Goal: Transaction & Acquisition: Purchase product/service

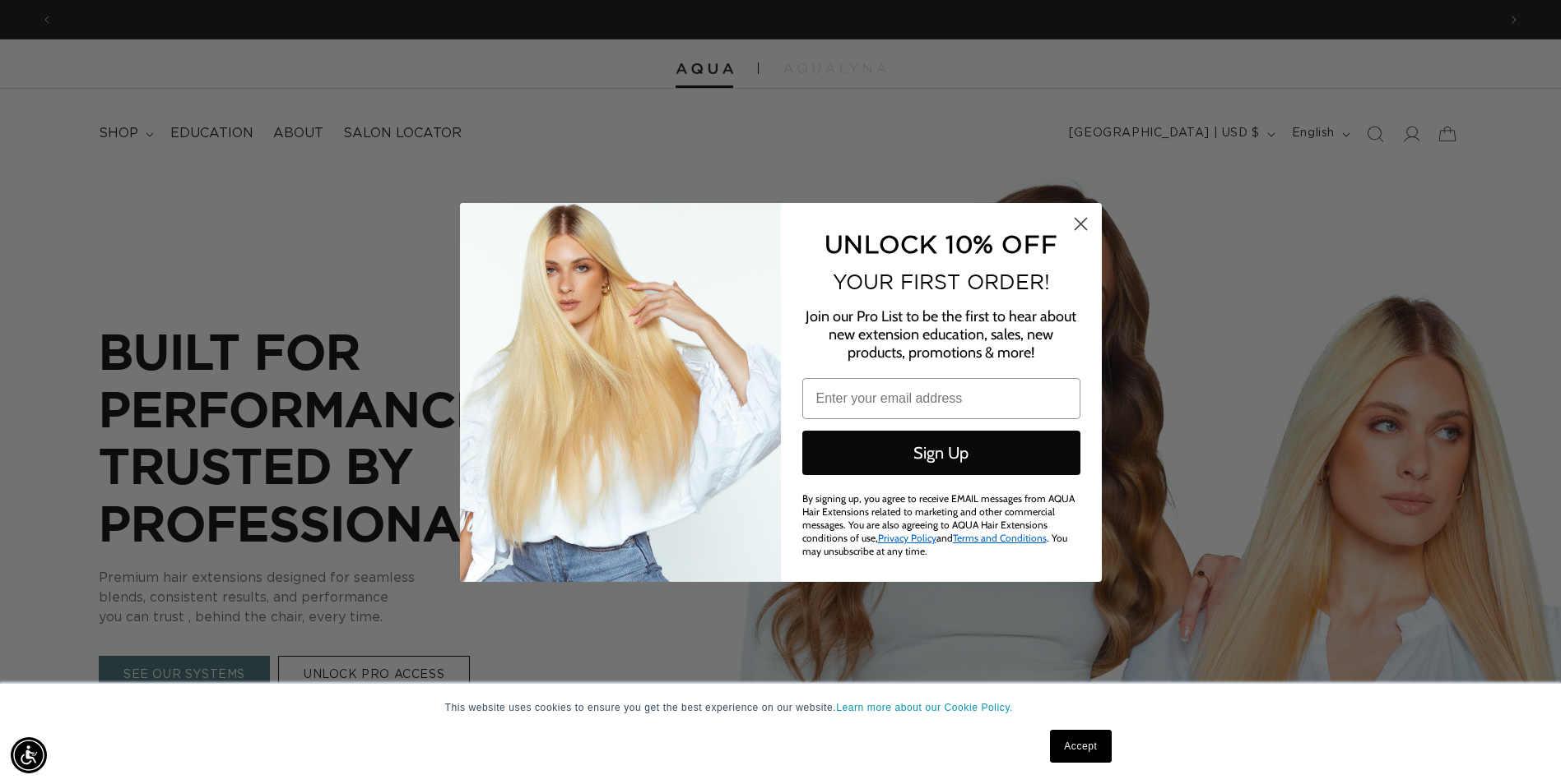
scroll to position [0, 2887]
click at [1074, 218] on circle "Close dialog" at bounding box center [1079, 223] width 27 height 27
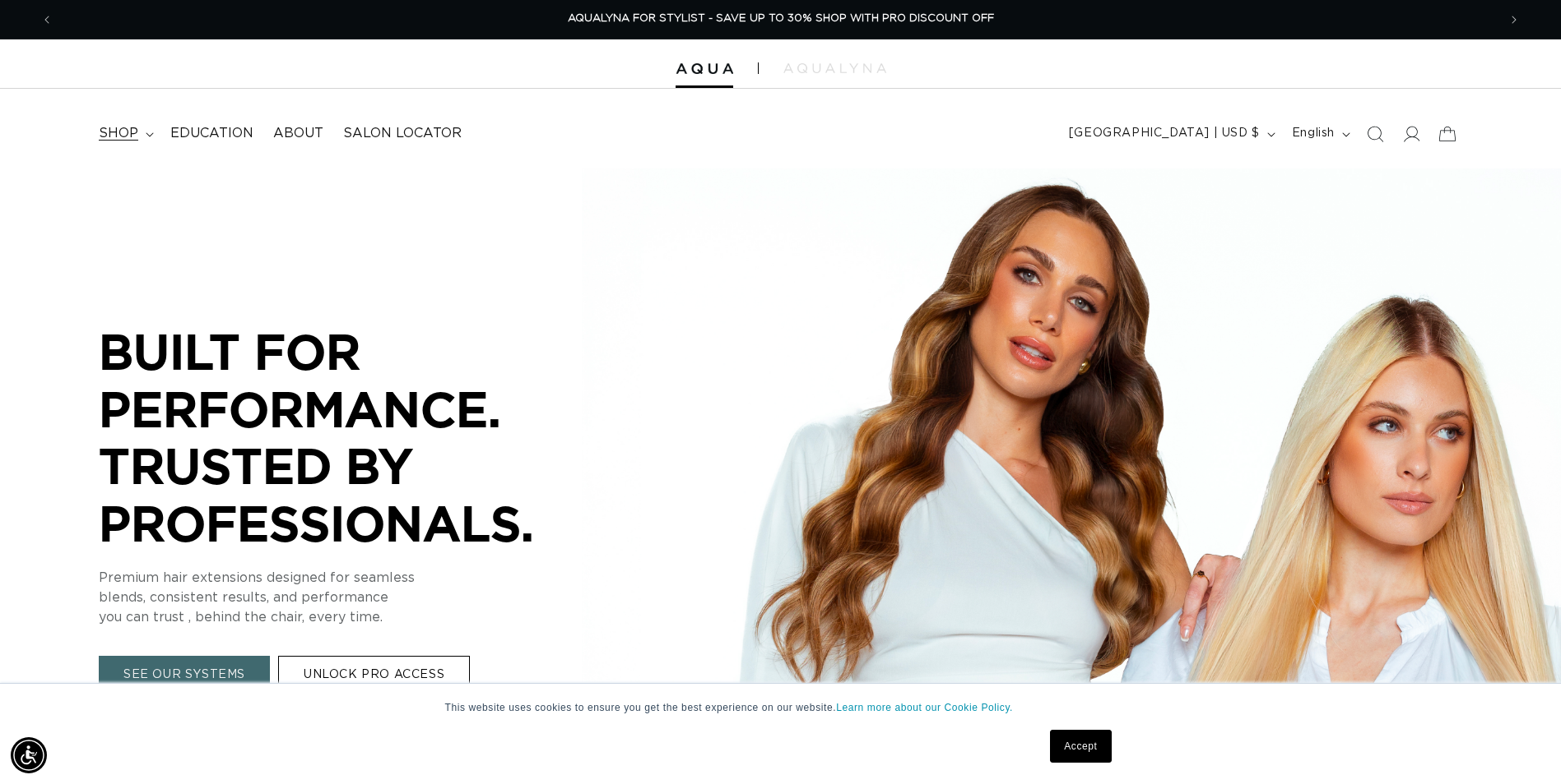
click at [109, 135] on span "shop" at bounding box center [118, 134] width 40 height 18
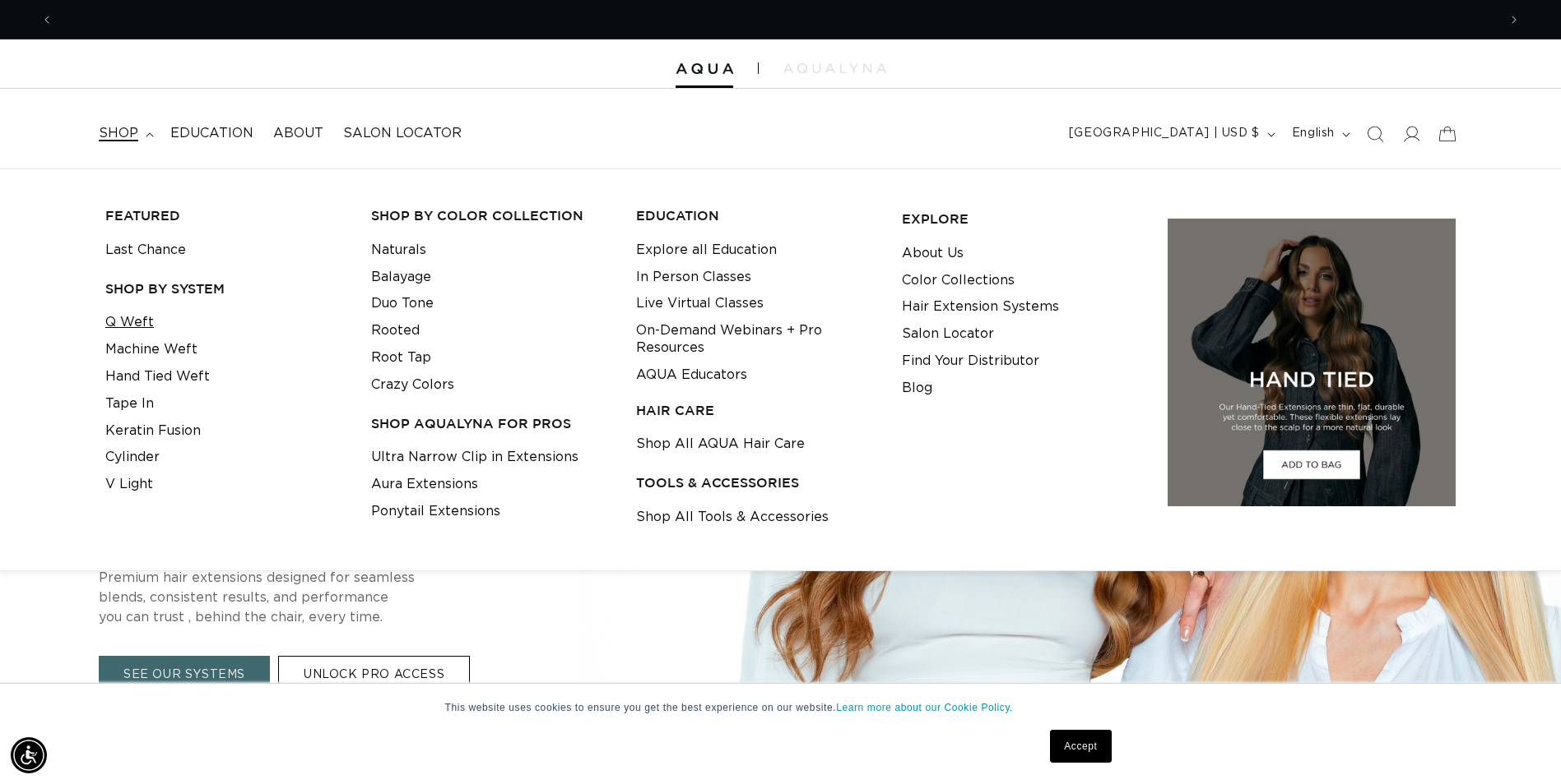
scroll to position [0, 0]
click at [147, 319] on link "Q Weft" at bounding box center [129, 322] width 49 height 27
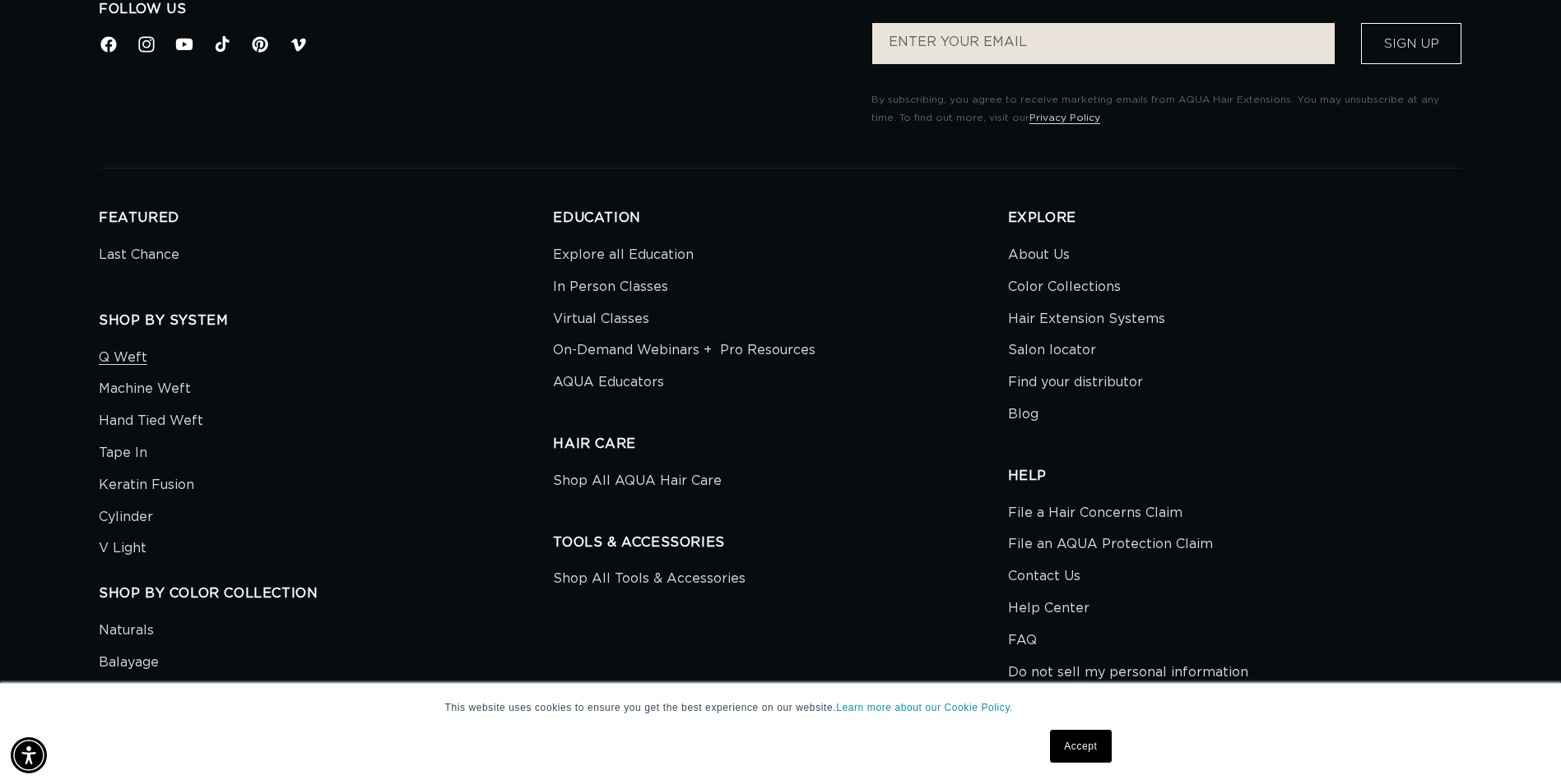
scroll to position [0, 1444]
click at [129, 511] on link "Cylinder" at bounding box center [125, 518] width 54 height 32
click at [112, 357] on link "Q Weft" at bounding box center [122, 360] width 49 height 28
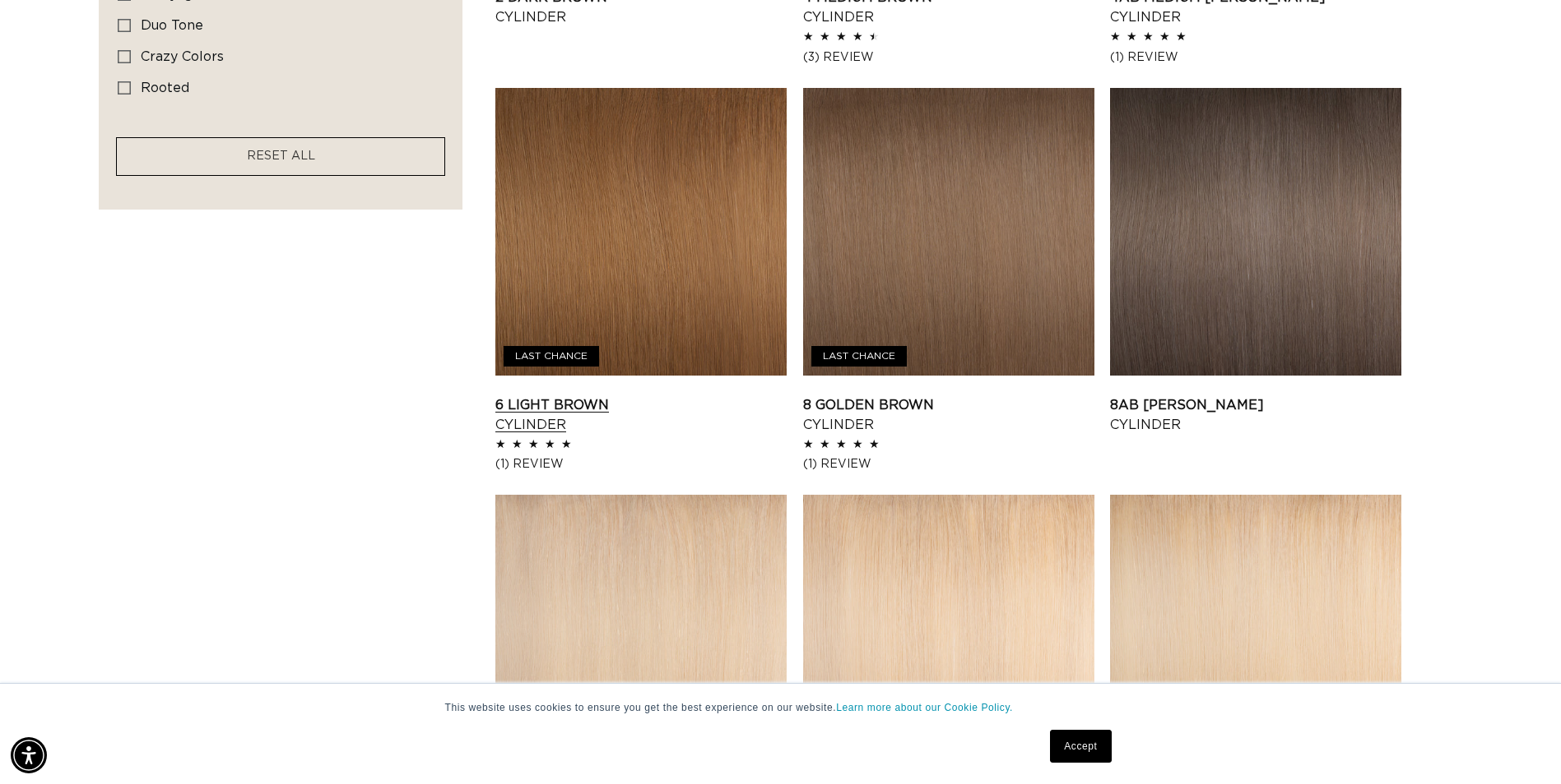
scroll to position [0, 2887]
click at [530, 421] on link "6 Light Brown Cylinder" at bounding box center [640, 415] width 291 height 40
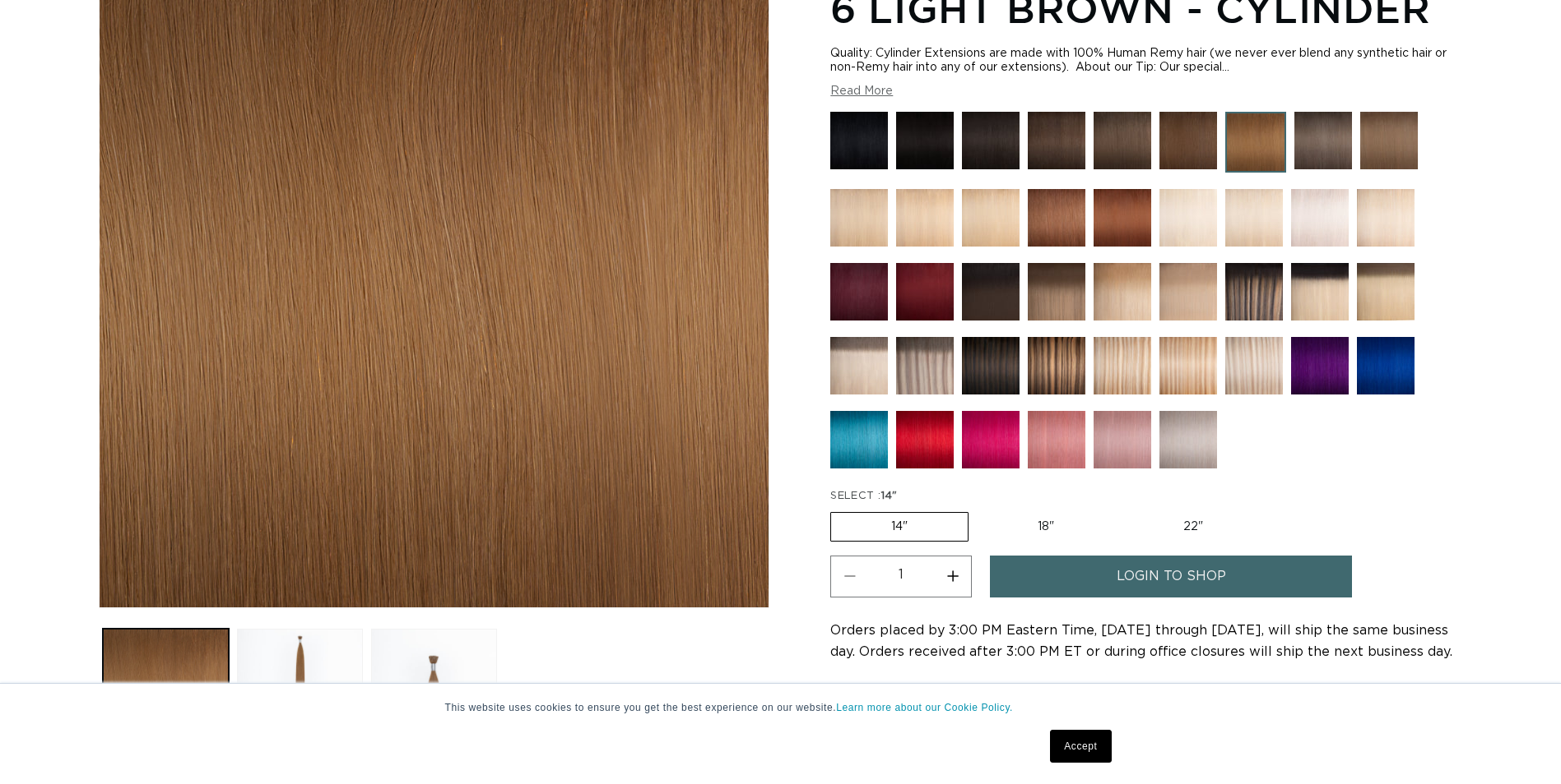
scroll to position [411, 0]
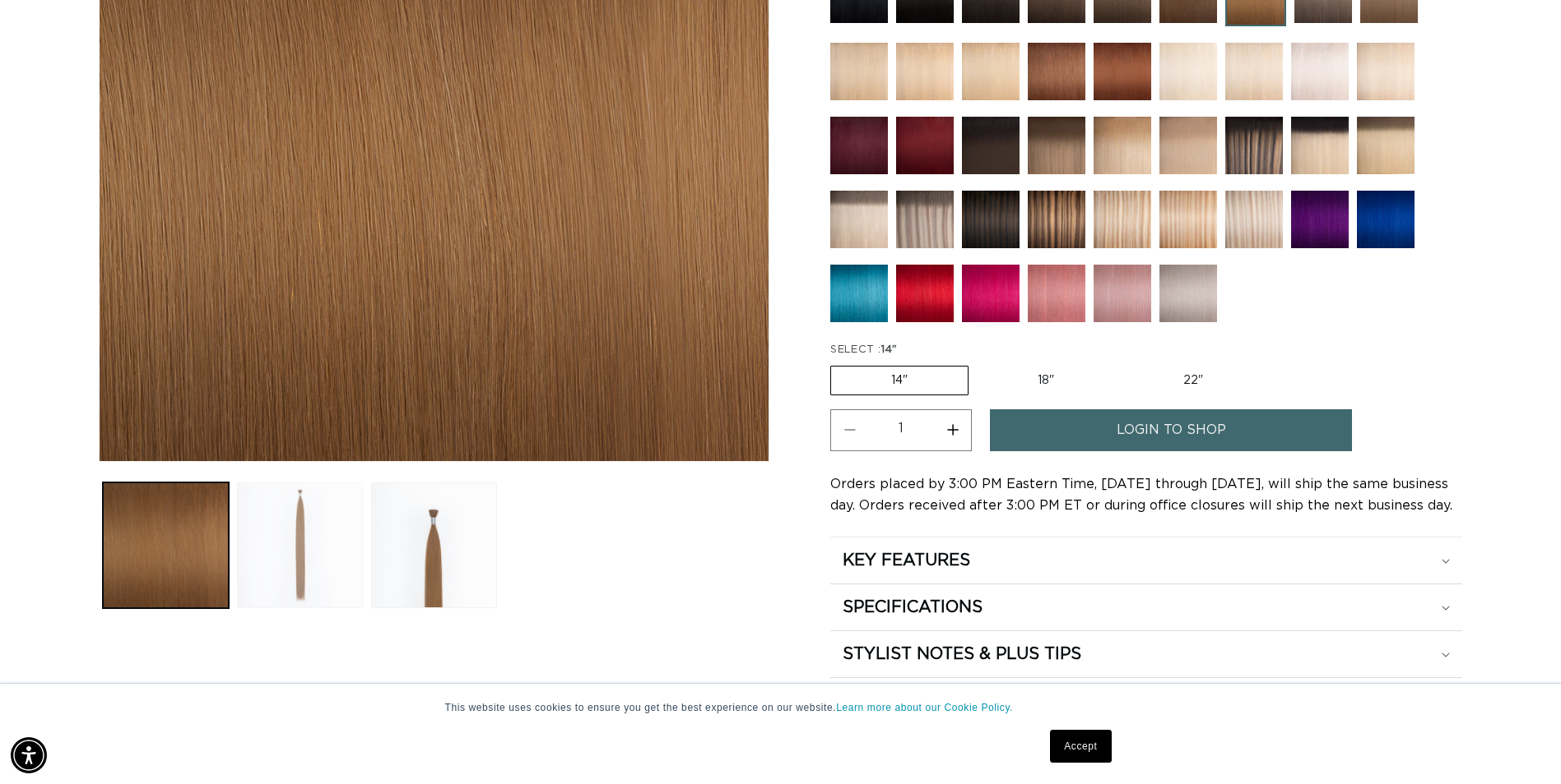
click at [328, 516] on button "Load image 2 in gallery view" at bounding box center [300, 545] width 126 height 126
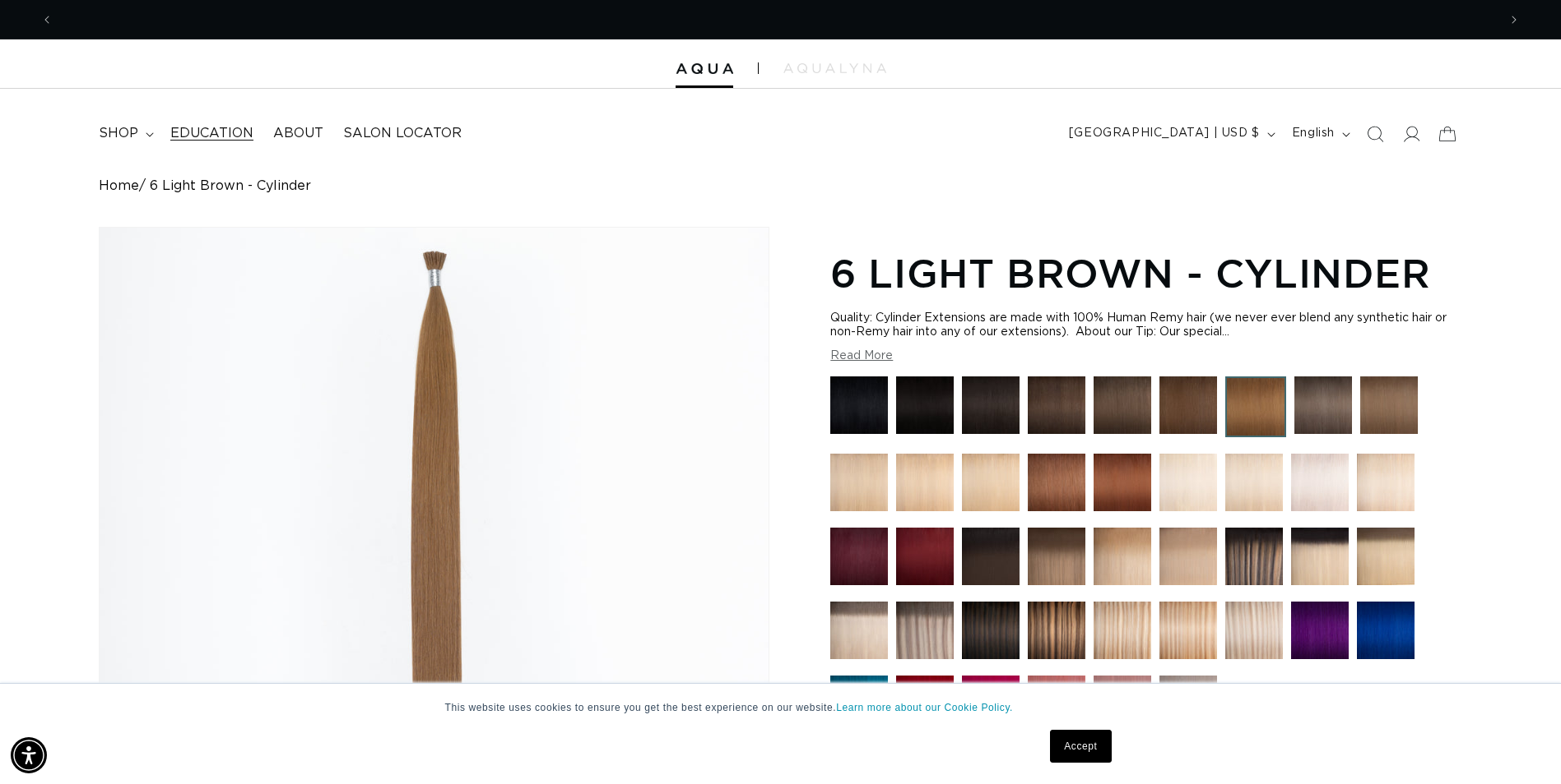
scroll to position [0, 2887]
click at [43, 18] on span "Previous announcement" at bounding box center [47, 19] width 17 height 17
click at [42, 14] on span "Previous announcement" at bounding box center [47, 19] width 17 height 17
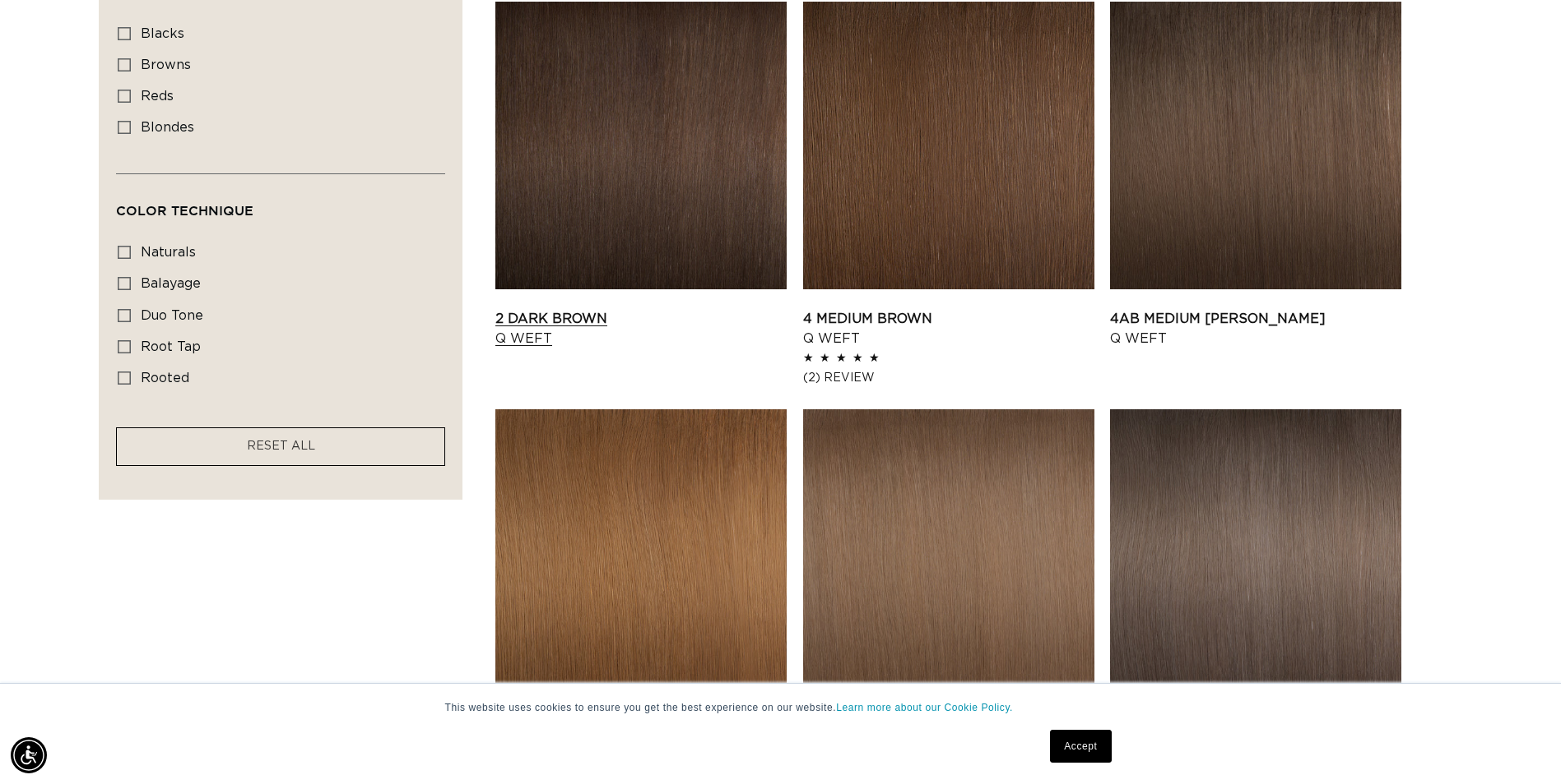
scroll to position [1151, 0]
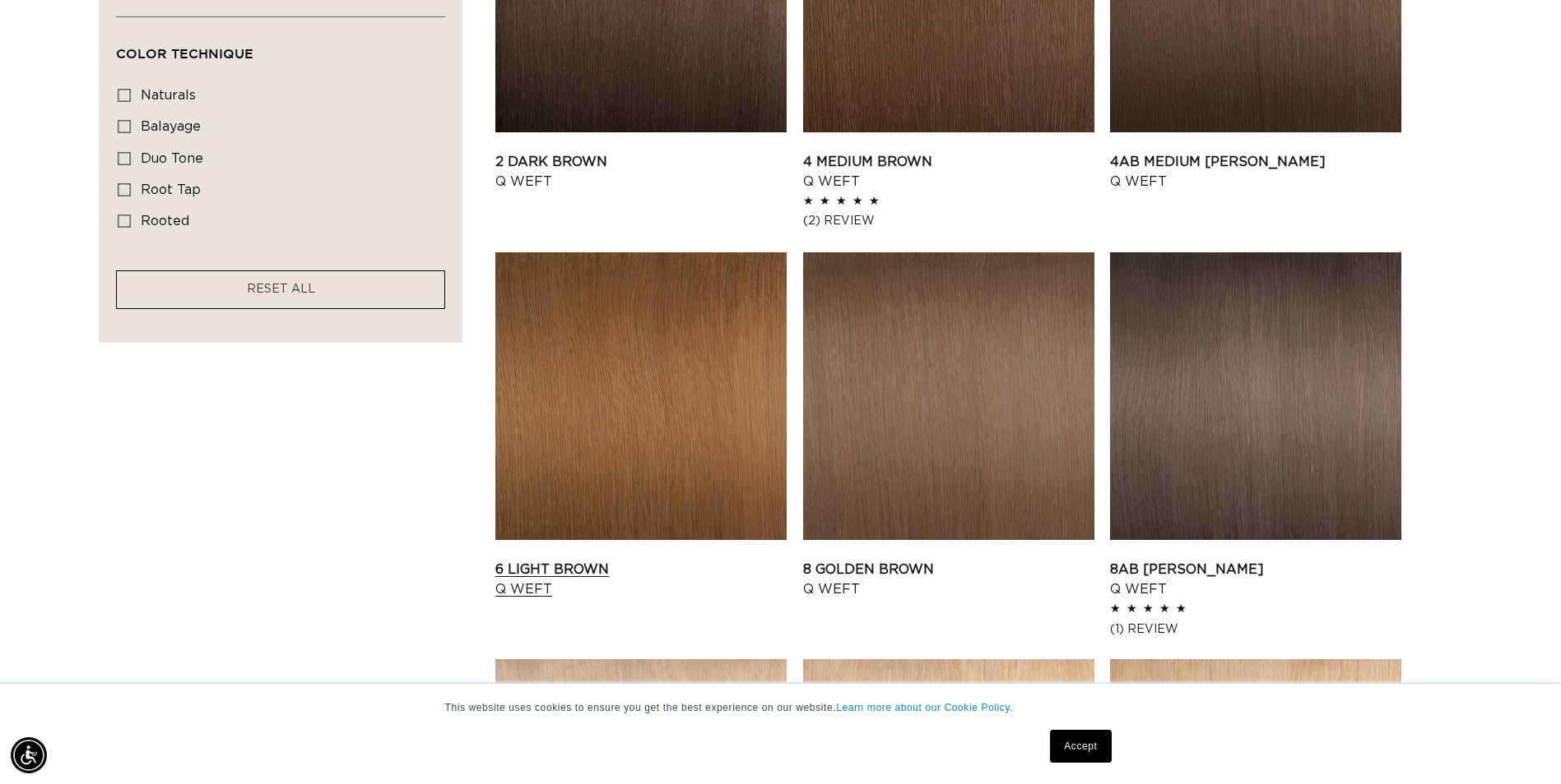
click at [565, 573] on link "6 Light Brown Q Weft" at bounding box center [640, 580] width 291 height 40
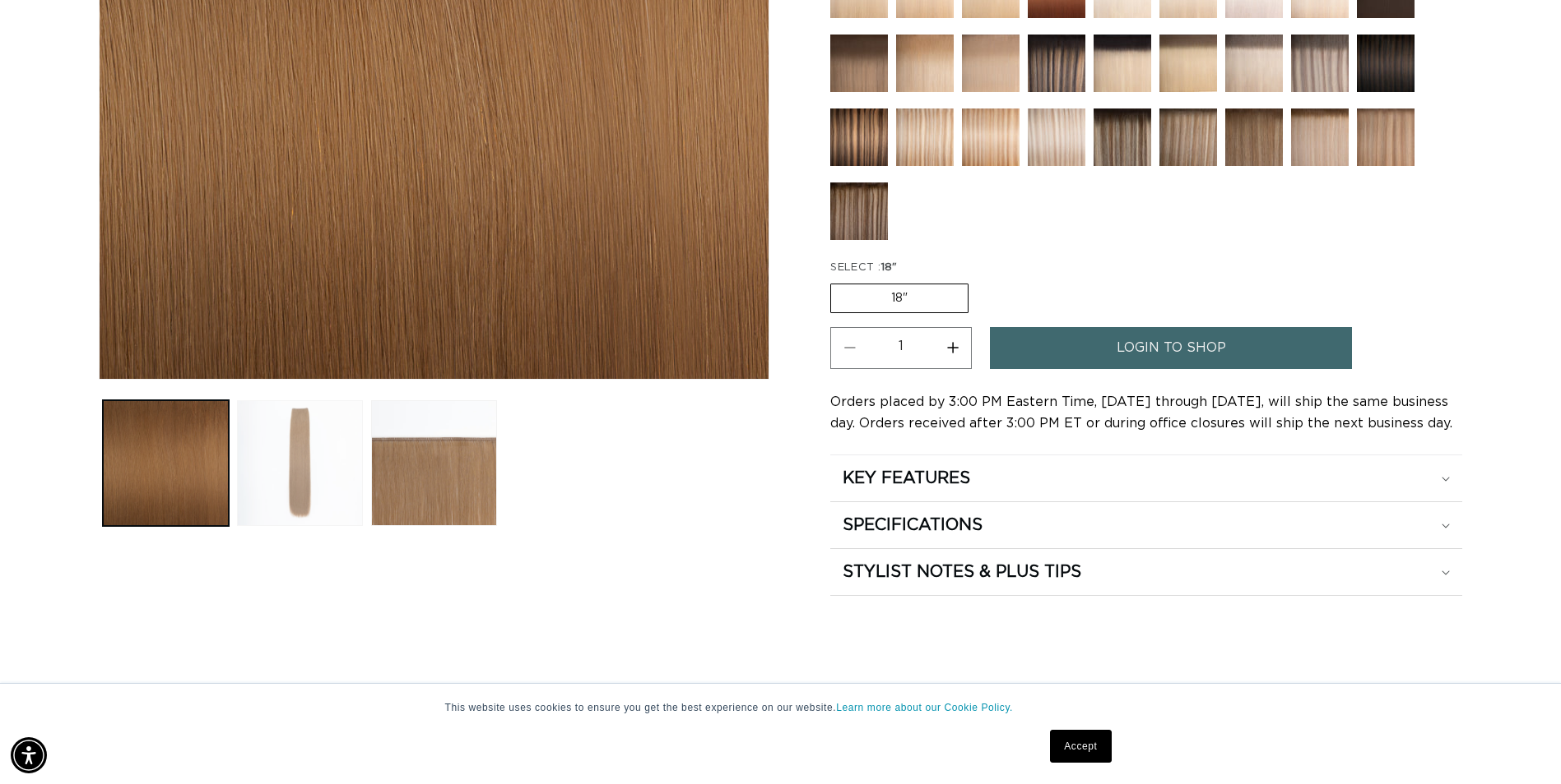
click at [293, 459] on button "Load image 2 in gallery view" at bounding box center [300, 463] width 126 height 126
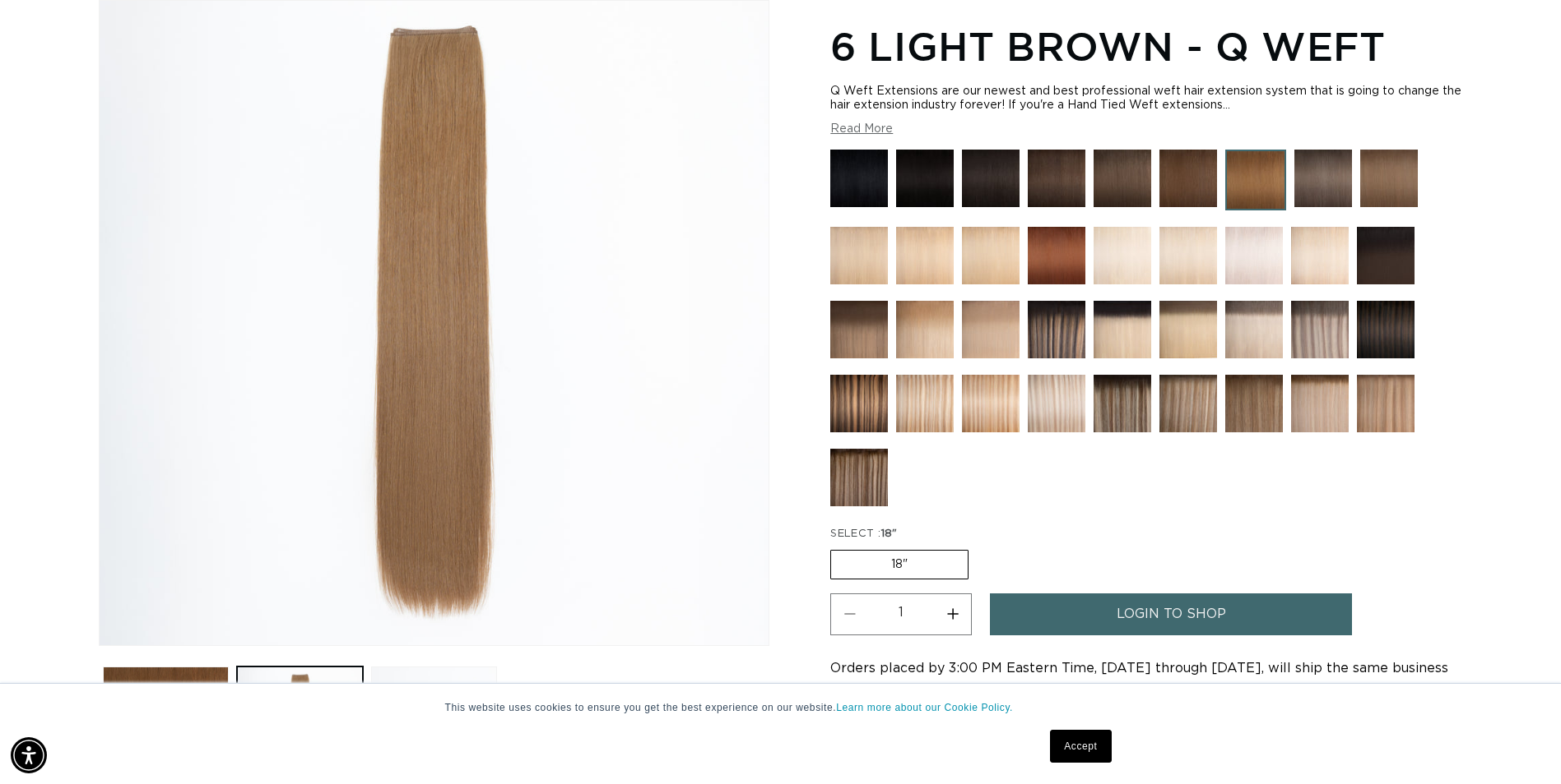
click at [877, 126] on button "Read More" at bounding box center [861, 129] width 63 height 14
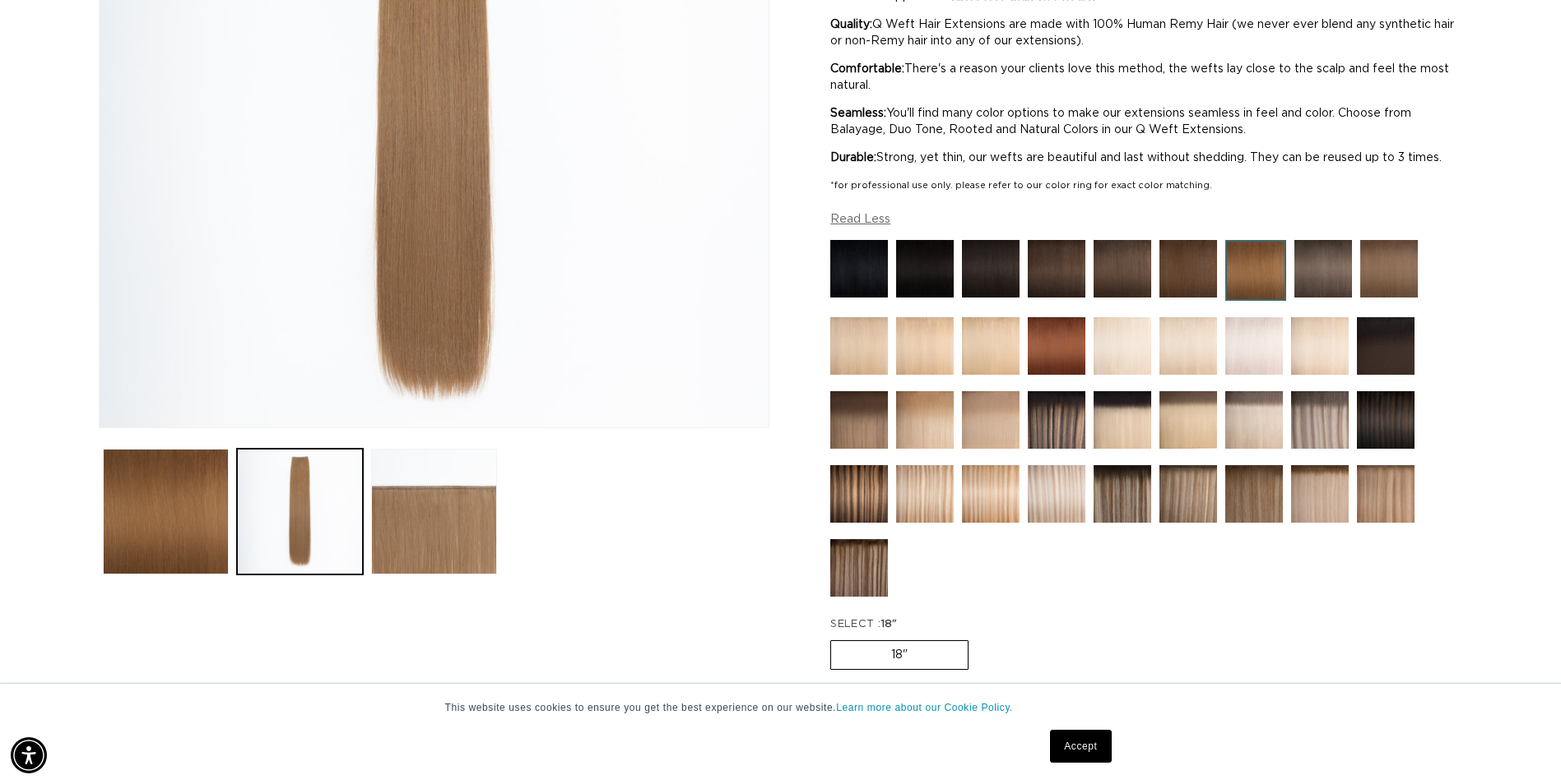
scroll to position [473, 0]
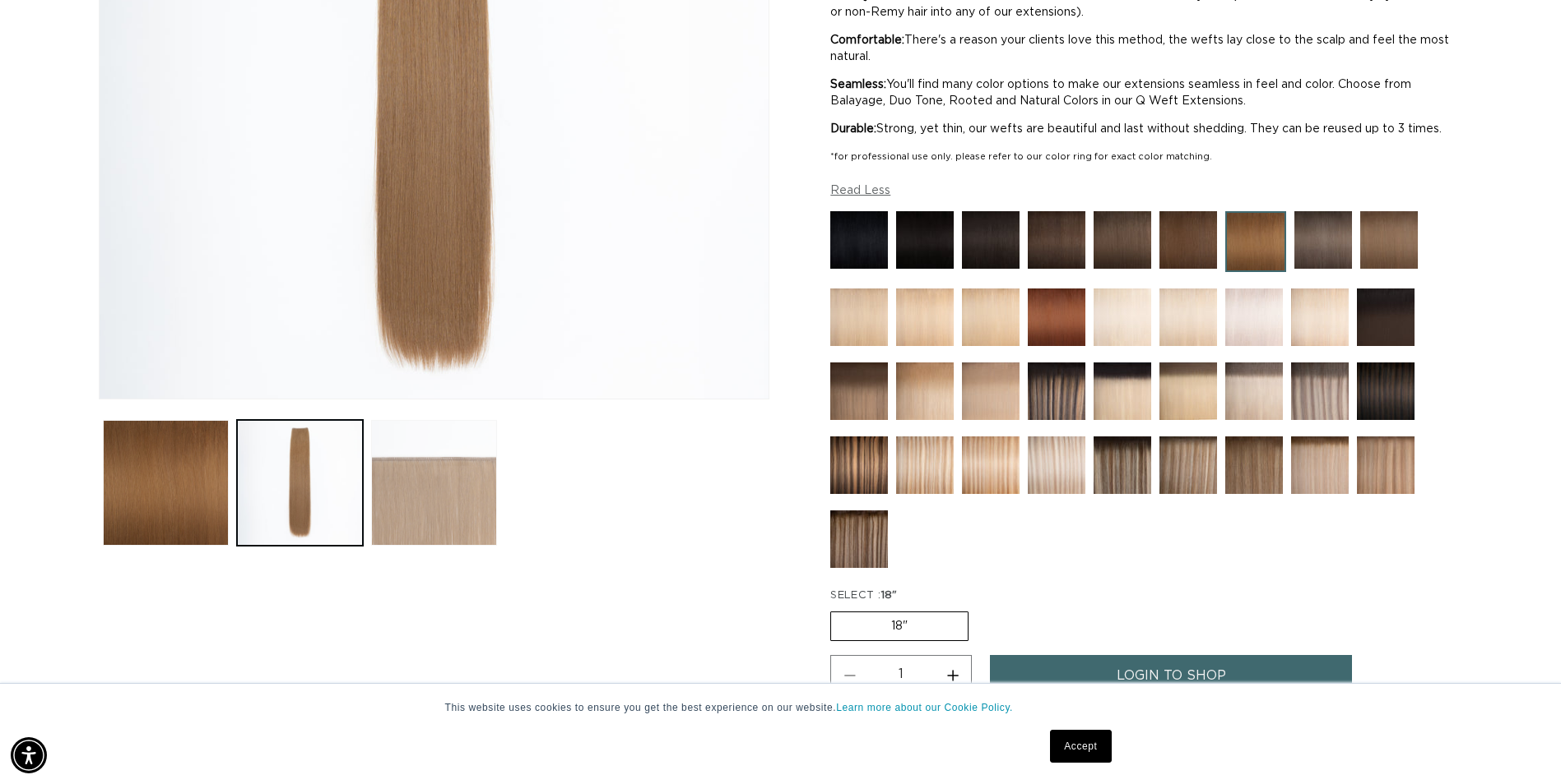
drag, startPoint x: 429, startPoint y: 511, endPoint x: 446, endPoint y: 511, distance: 17.0
click at [429, 511] on button "Load image 3 in gallery view" at bounding box center [434, 483] width 126 height 126
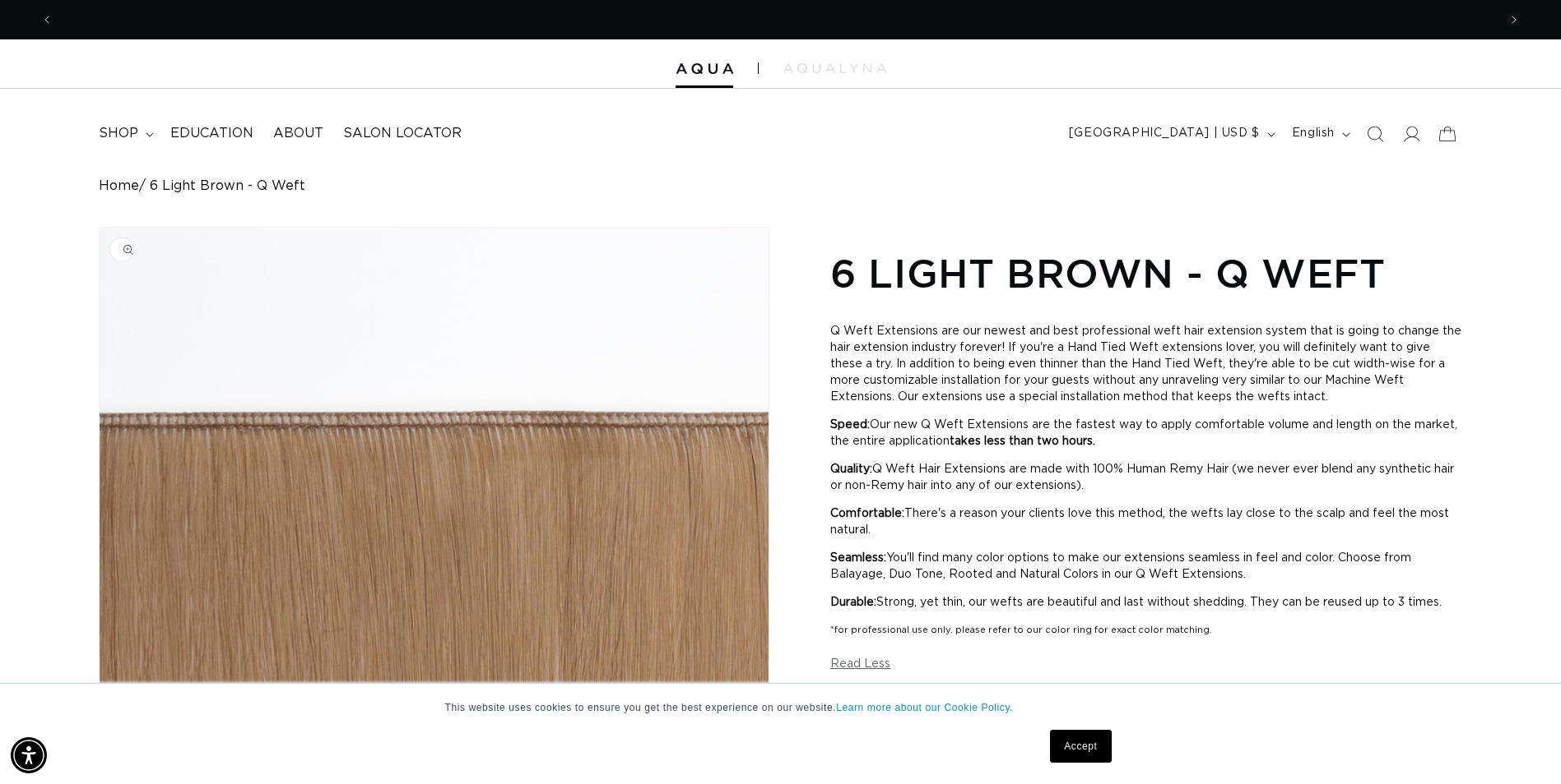
scroll to position [0, 0]
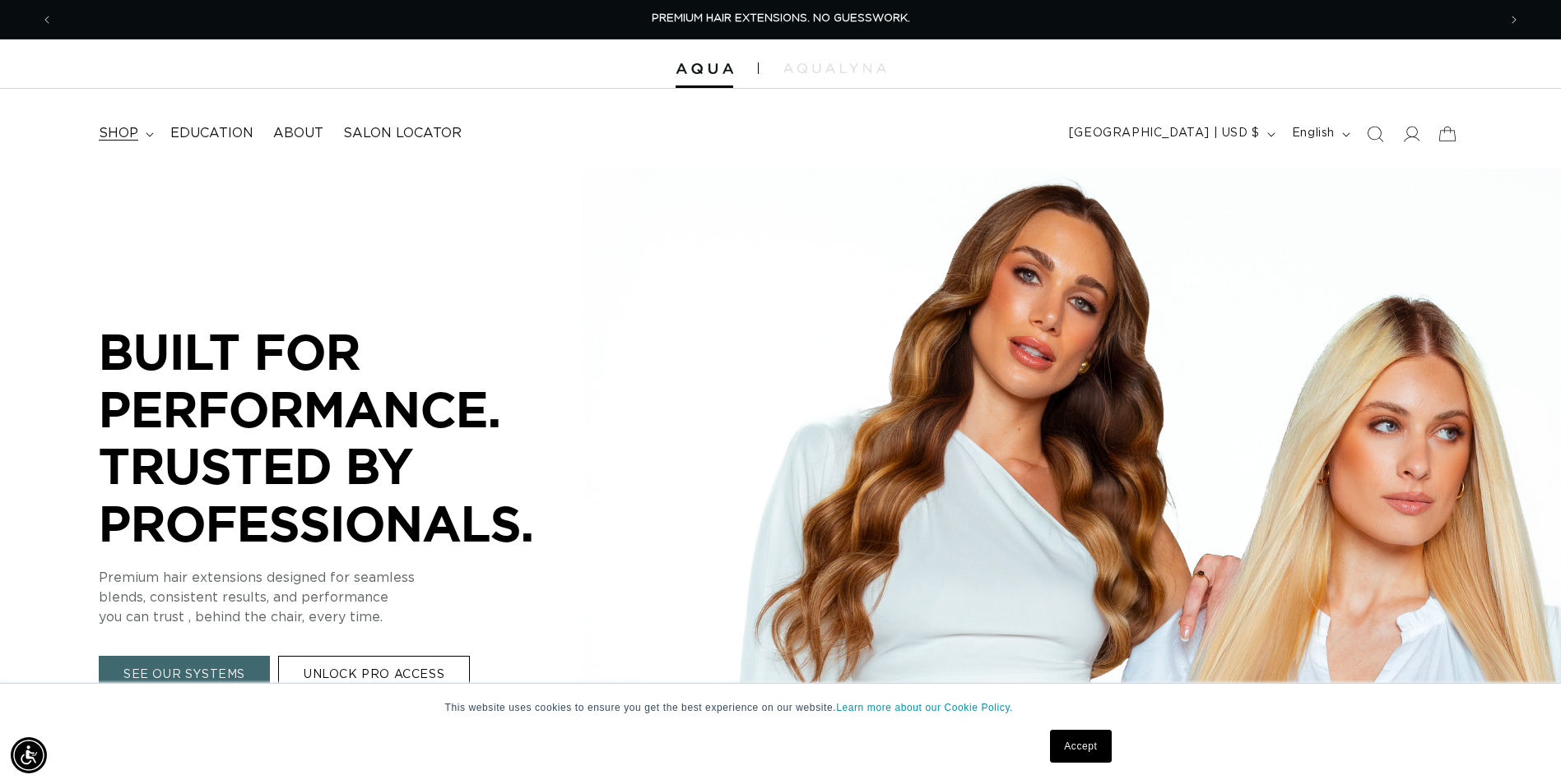
click at [135, 127] on span "shop" at bounding box center [118, 134] width 40 height 18
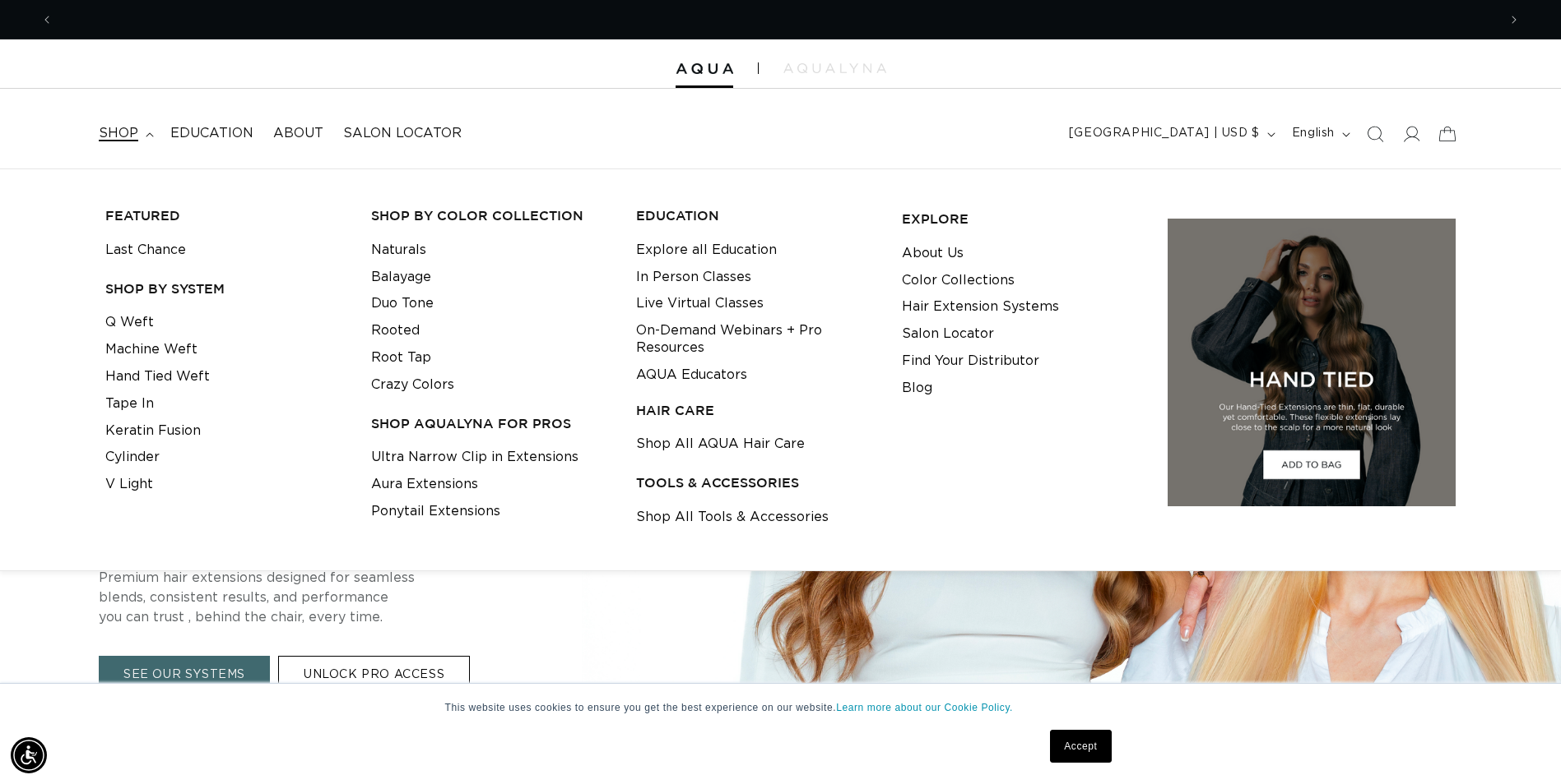
scroll to position [0, 2887]
click at [509, 460] on link "Ultra Narrow Clip in Extensions" at bounding box center [475, 457] width 207 height 27
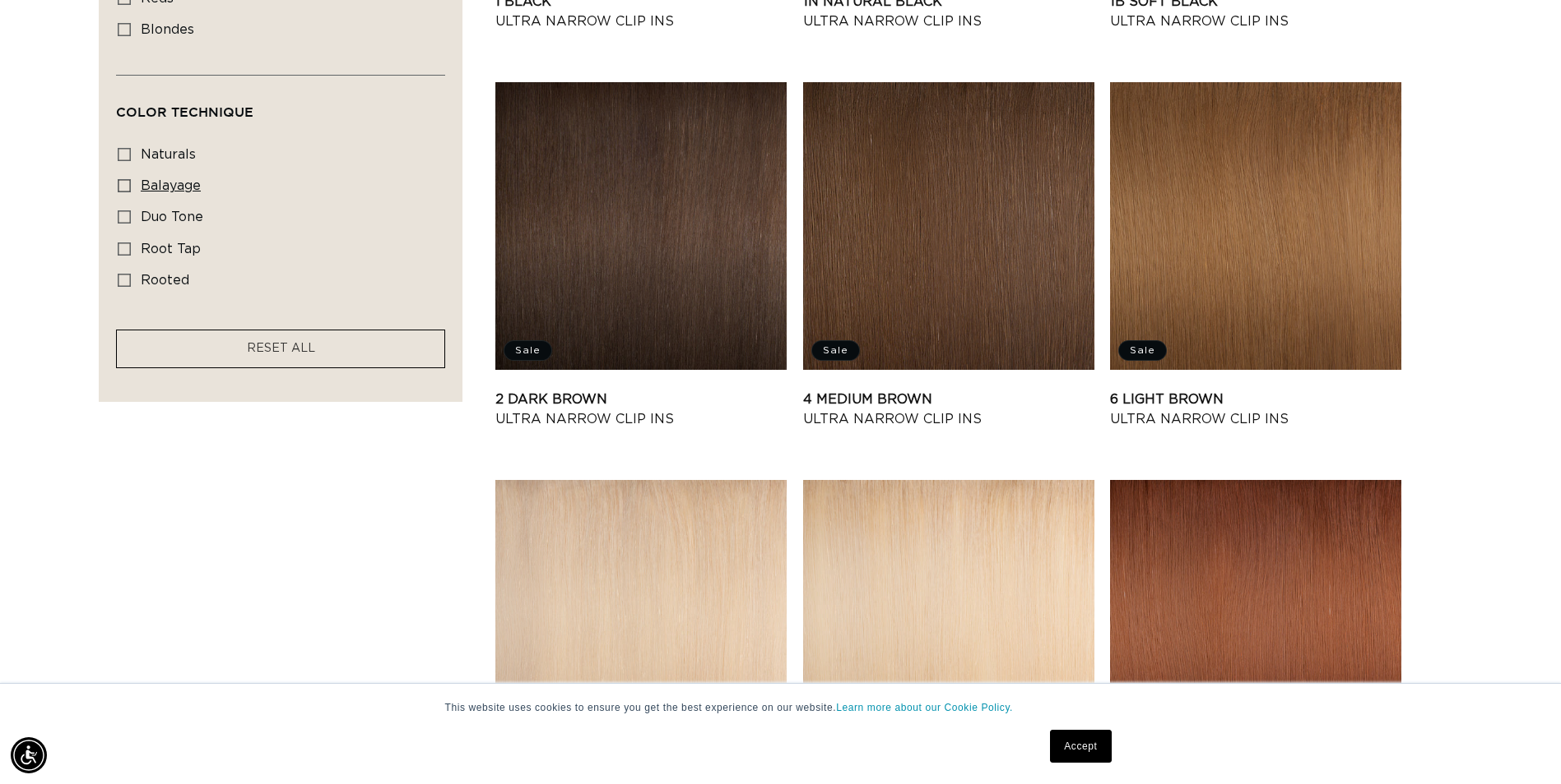
scroll to position [0, 1444]
click at [119, 180] on rect at bounding box center [124, 185] width 12 height 12
click at [119, 180] on input "balayage balayage (5 products)" at bounding box center [124, 186] width 13 height 13
checkbox input "true"
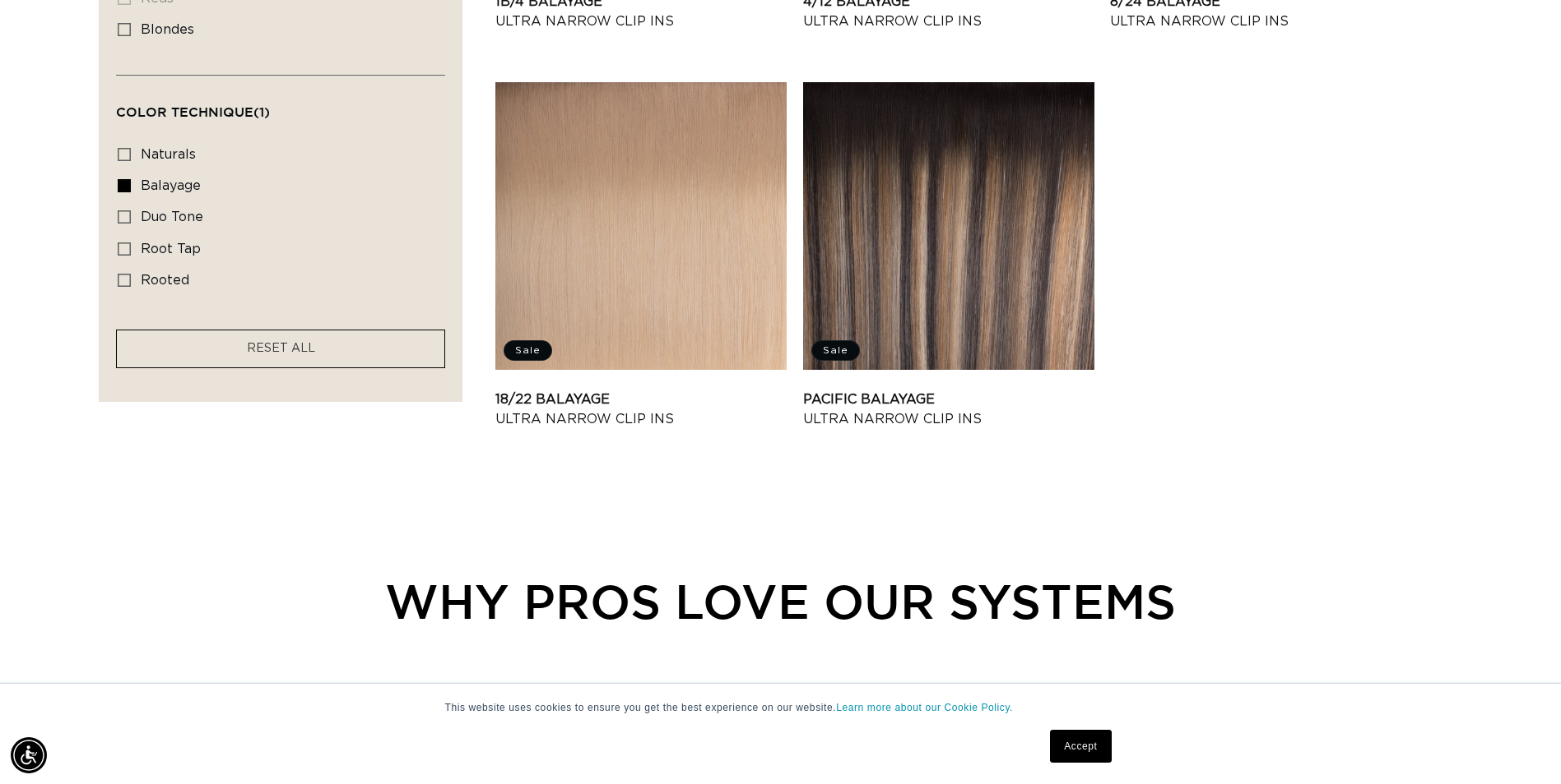
scroll to position [0, 2887]
click at [120, 213] on icon at bounding box center [124, 217] width 13 height 13
click at [120, 213] on input "duo tone duo tone (5 products)" at bounding box center [124, 217] width 13 height 13
checkbox input "true"
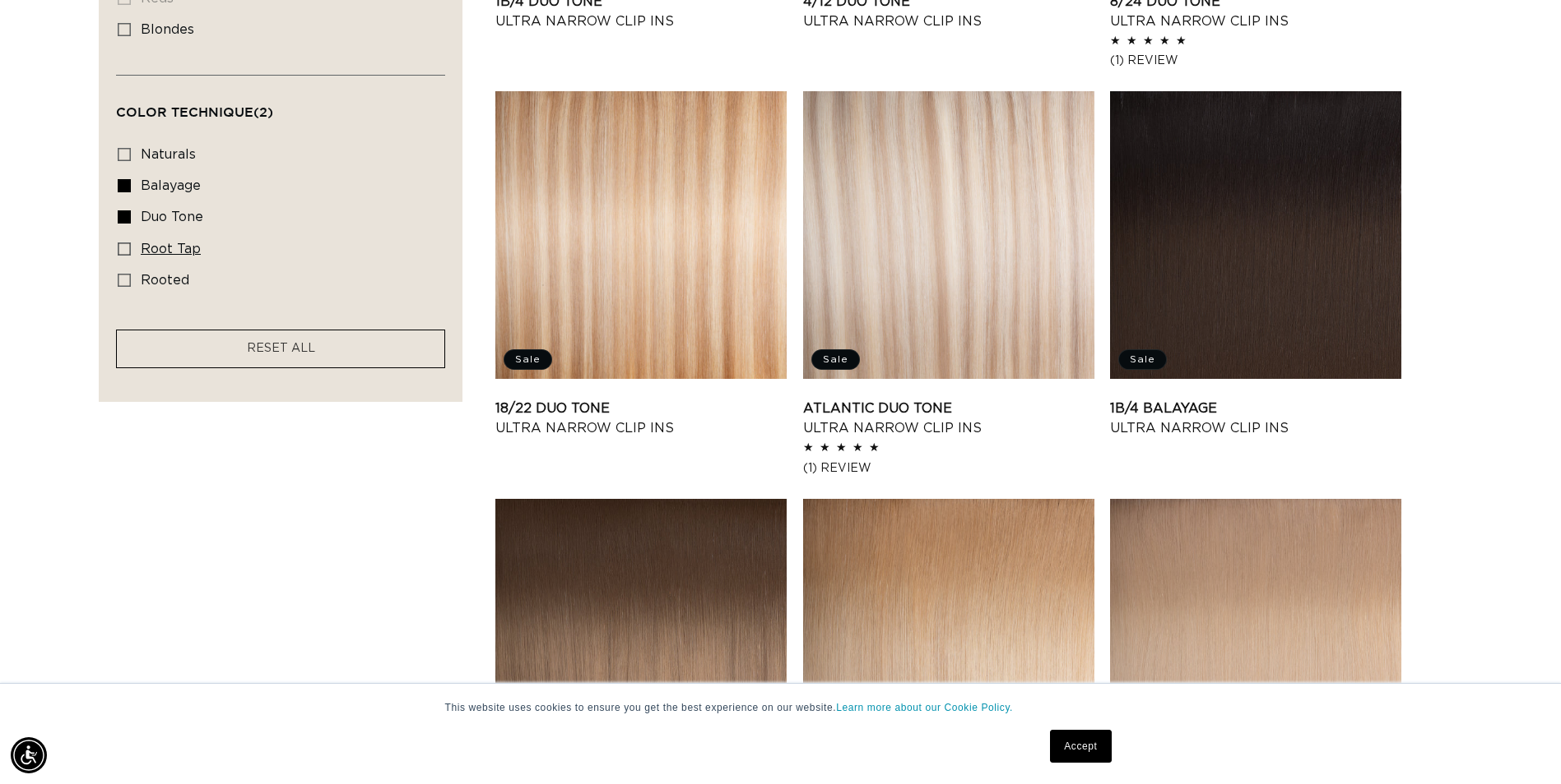
click at [122, 242] on icon at bounding box center [124, 249] width 13 height 13
click at [122, 242] on input "root tap root tap (6 products)" at bounding box center [124, 249] width 13 height 13
checkbox input "true"
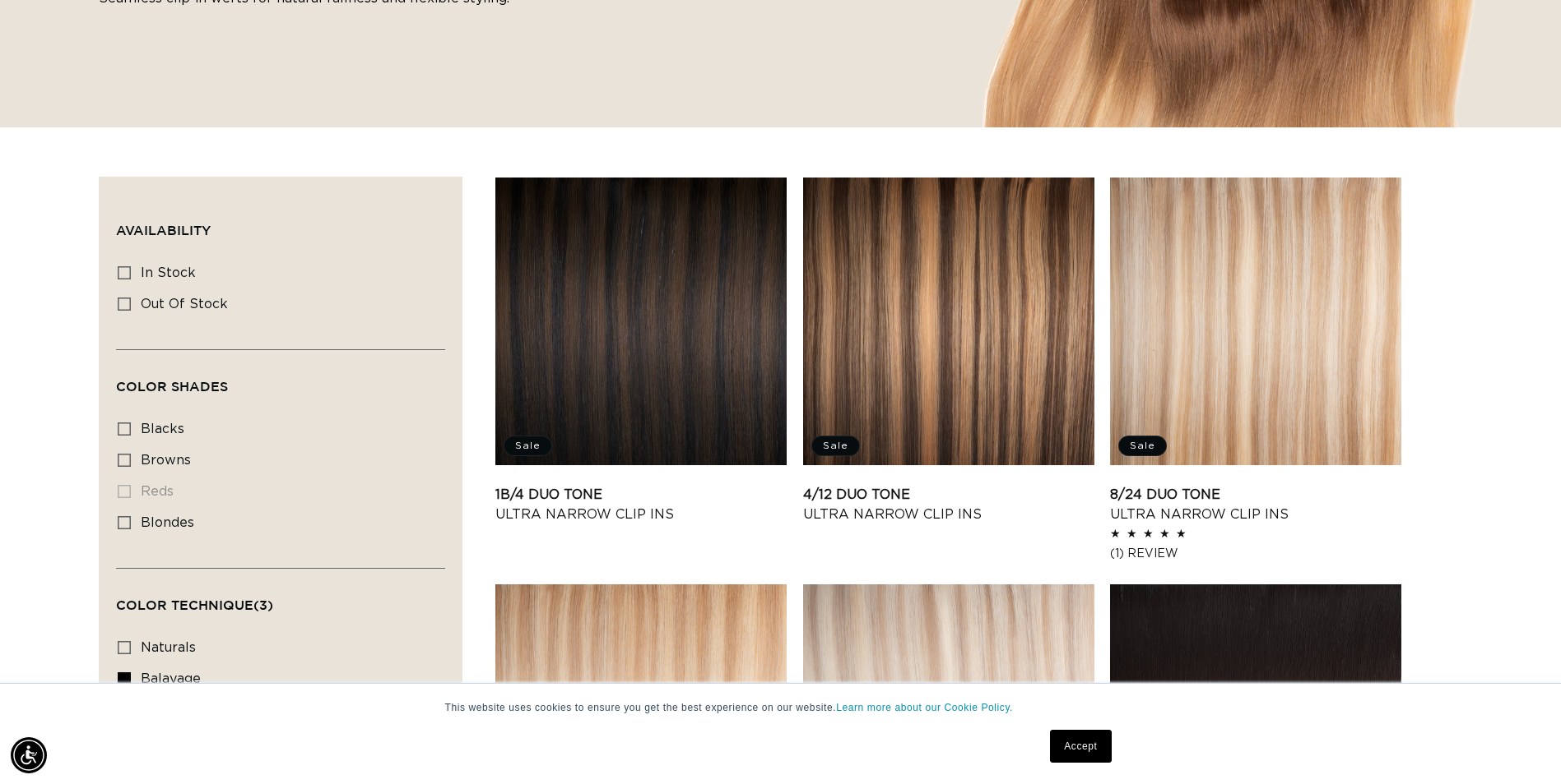
scroll to position [740, 0]
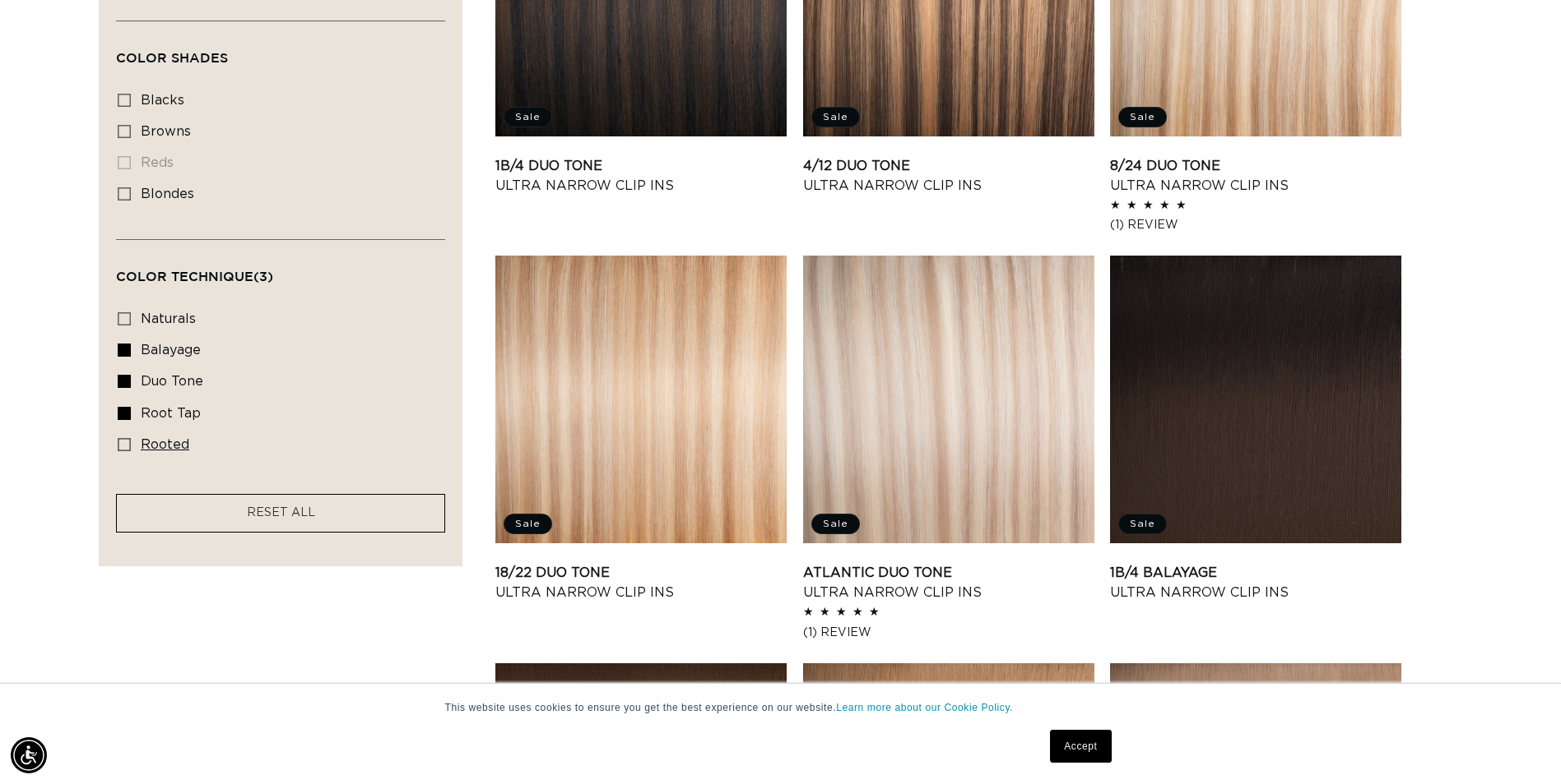
click at [123, 438] on icon at bounding box center [124, 444] width 13 height 13
click at [123, 438] on input "rooted rooted (2 products)" at bounding box center [124, 444] width 13 height 13
checkbox input "true"
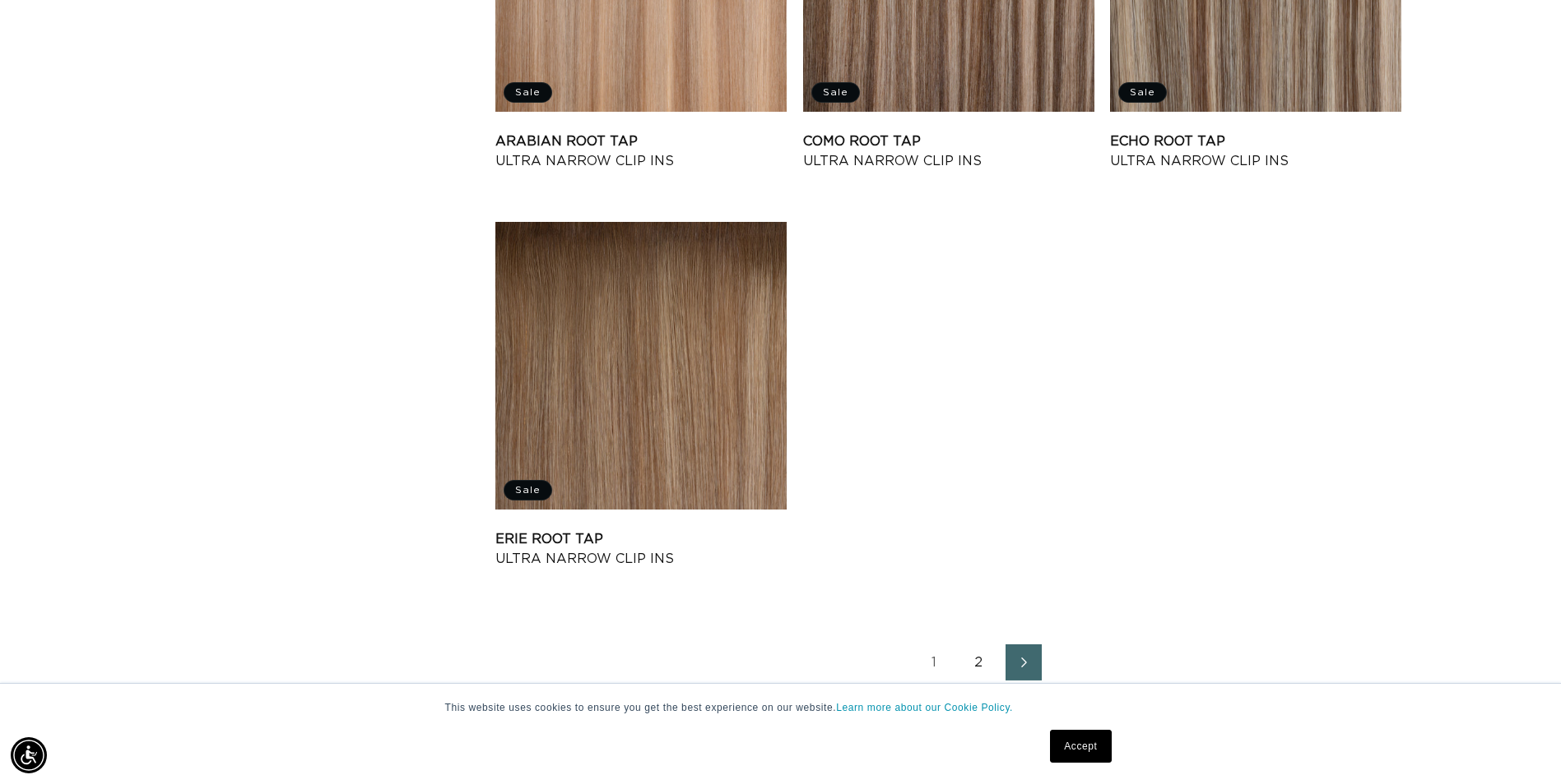
click at [976, 661] on link "2" at bounding box center [978, 662] width 36 height 36
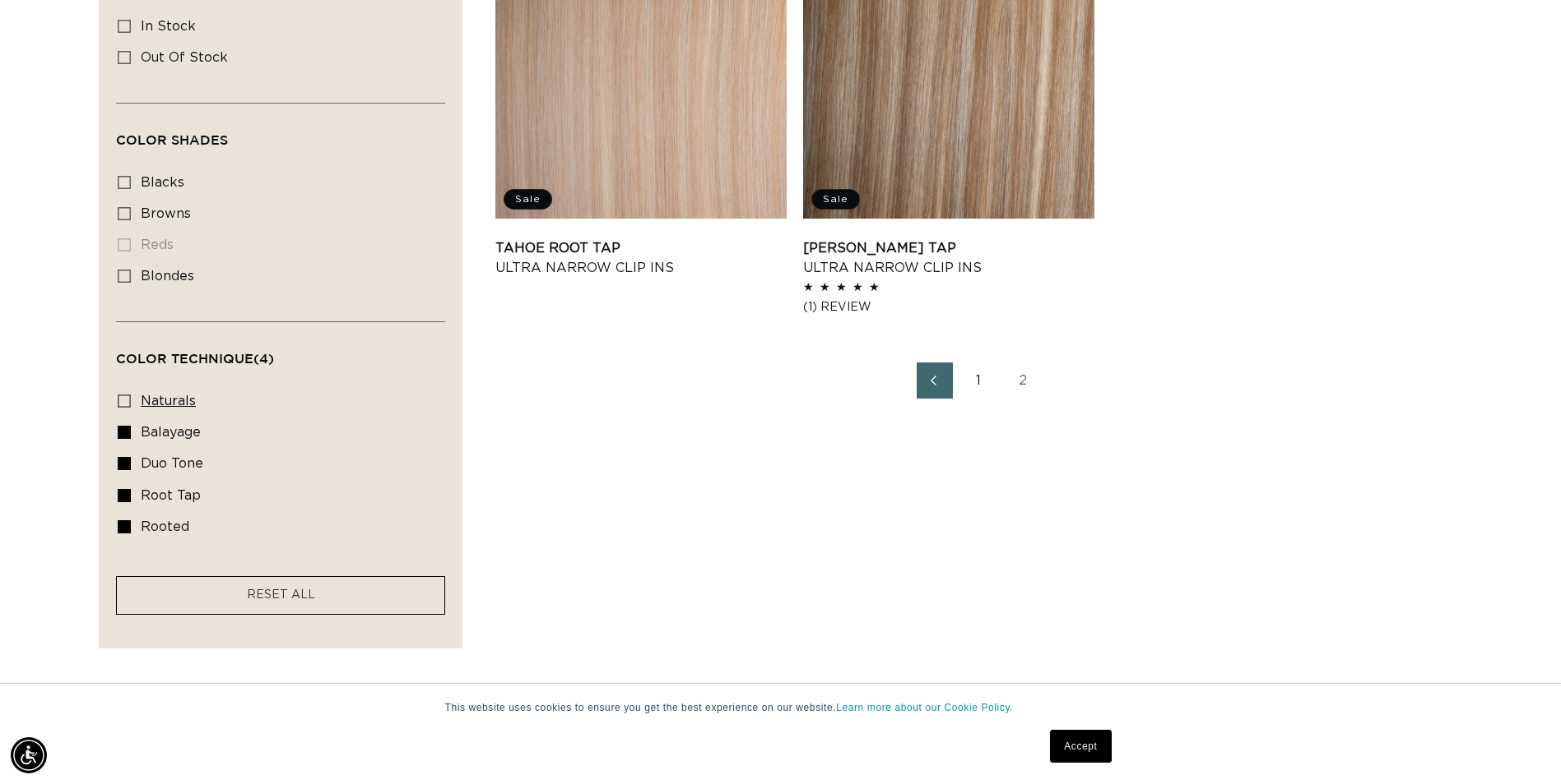
click at [122, 399] on icon at bounding box center [124, 401] width 13 height 13
click at [122, 399] on input "naturals naturals (12 products)" at bounding box center [124, 401] width 13 height 13
checkbox input "true"
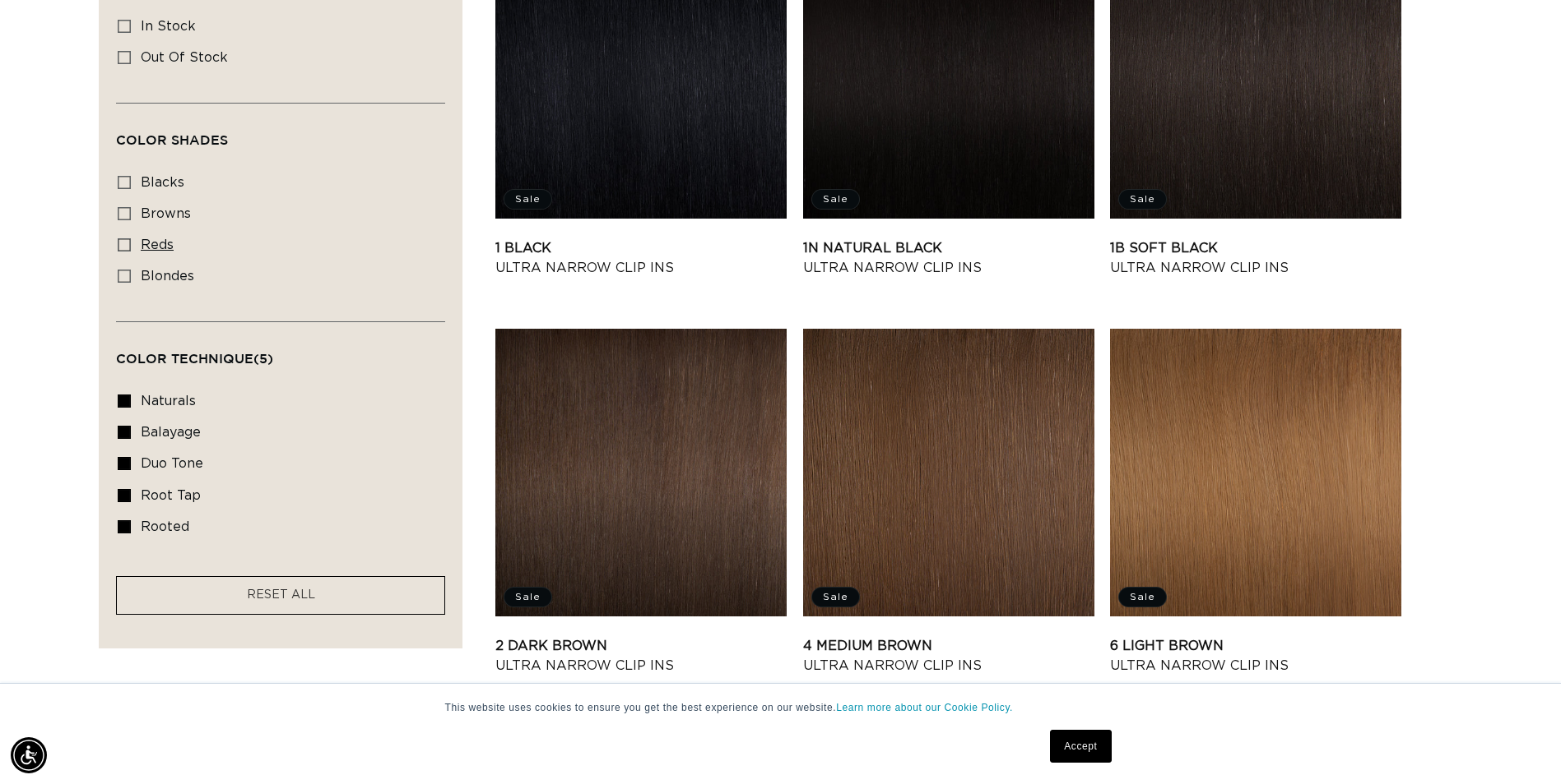
click at [122, 238] on icon at bounding box center [124, 244] width 13 height 13
click at [122, 238] on input "reds reds (1 product)" at bounding box center [124, 244] width 13 height 13
checkbox input "true"
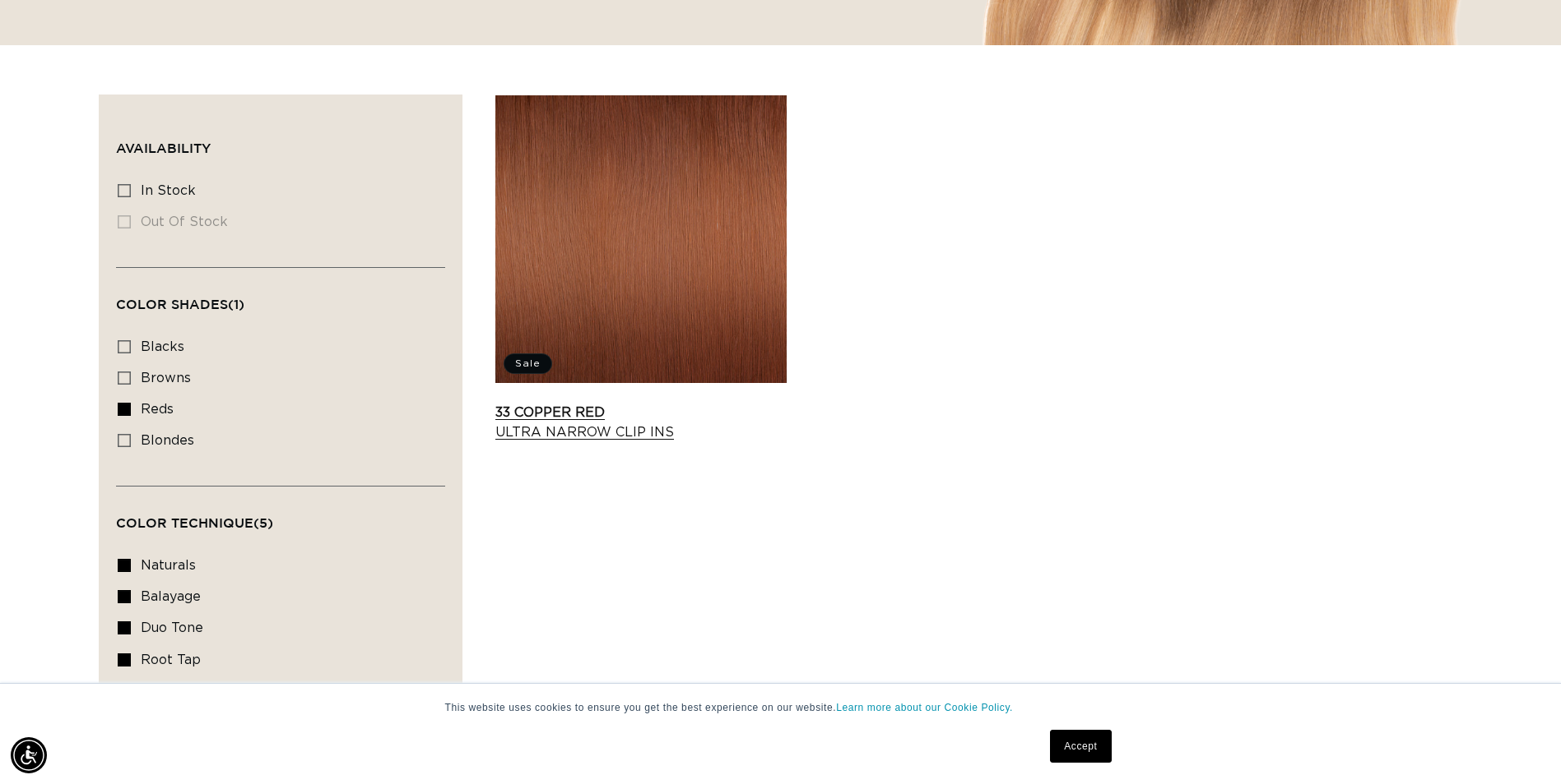
scroll to position [0, 2887]
click at [609, 403] on link "33 Copper Red Ultra Narrow Clip Ins" at bounding box center [640, 422] width 291 height 40
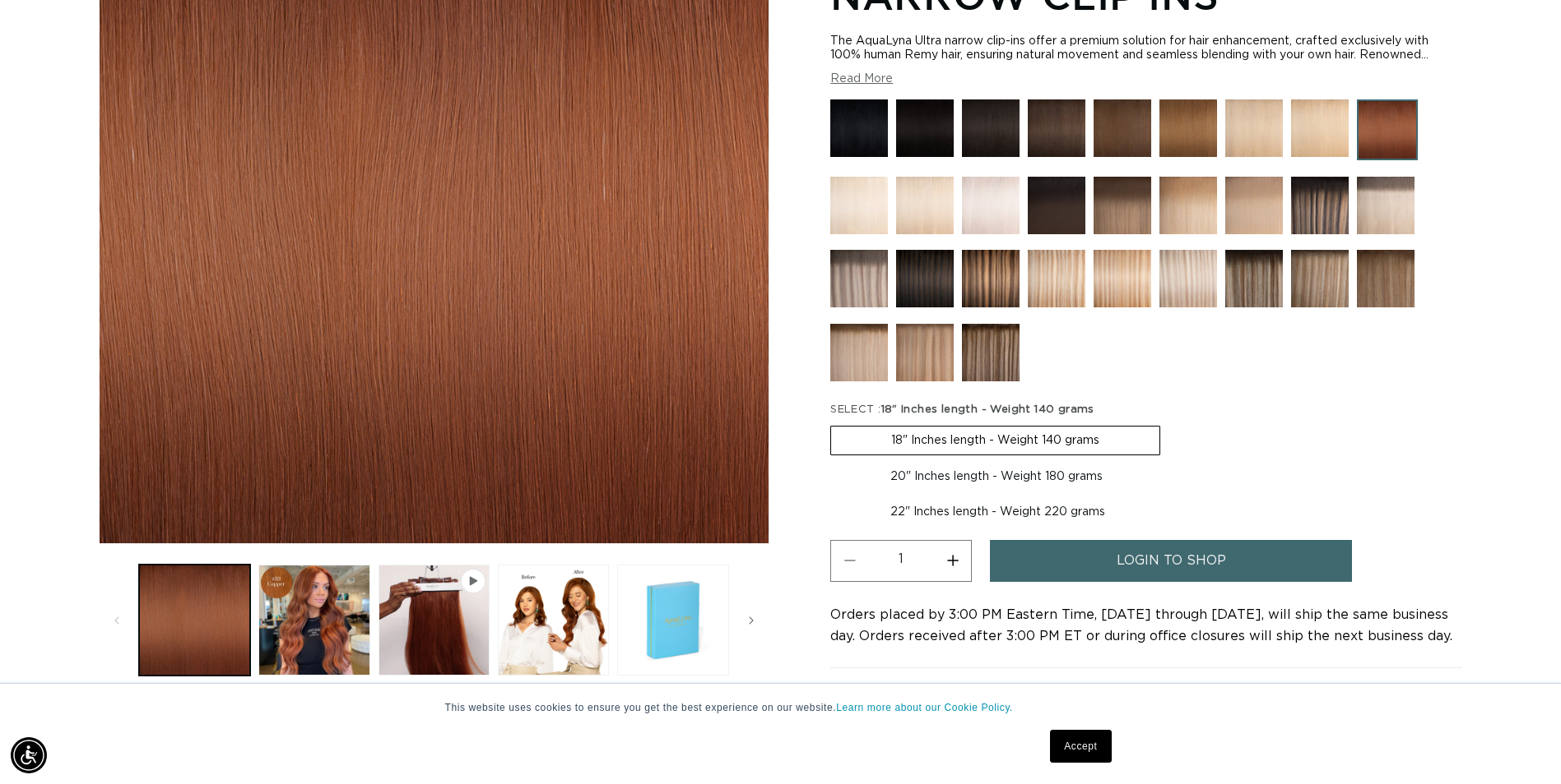
scroll to position [411, 0]
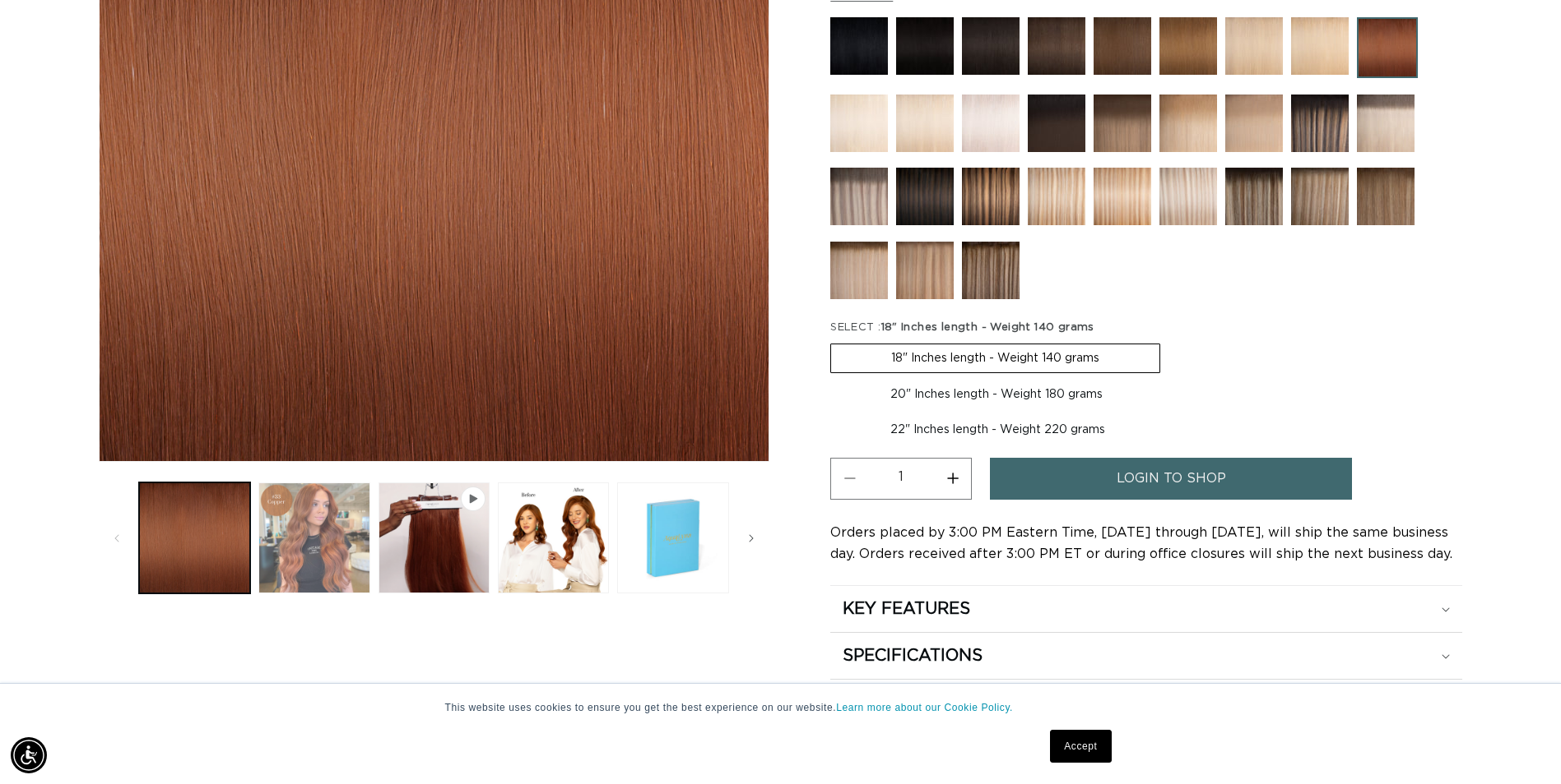
click at [303, 557] on button "Load image 2 in gallery view" at bounding box center [313, 537] width 111 height 111
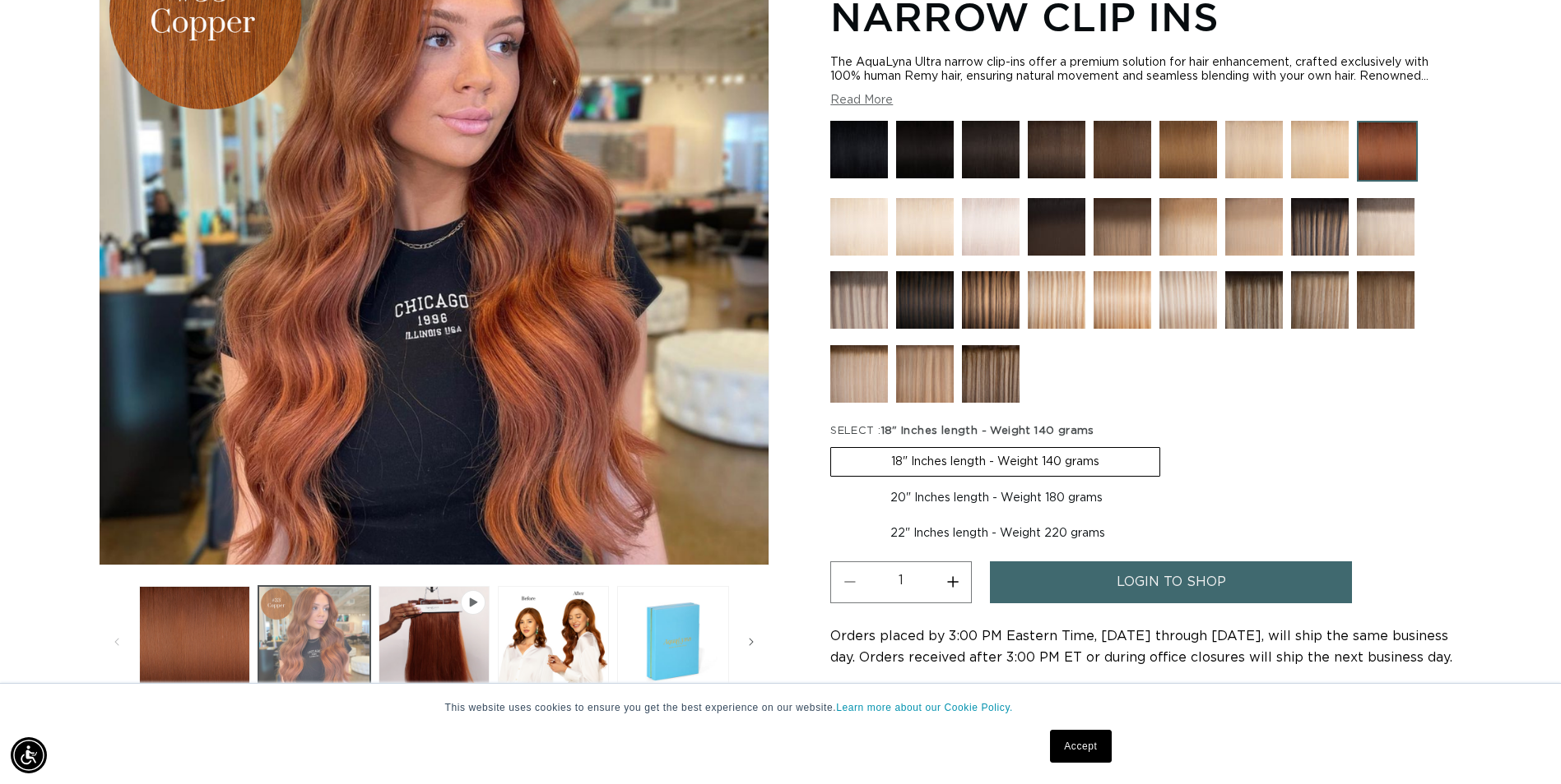
scroll to position [227, 0]
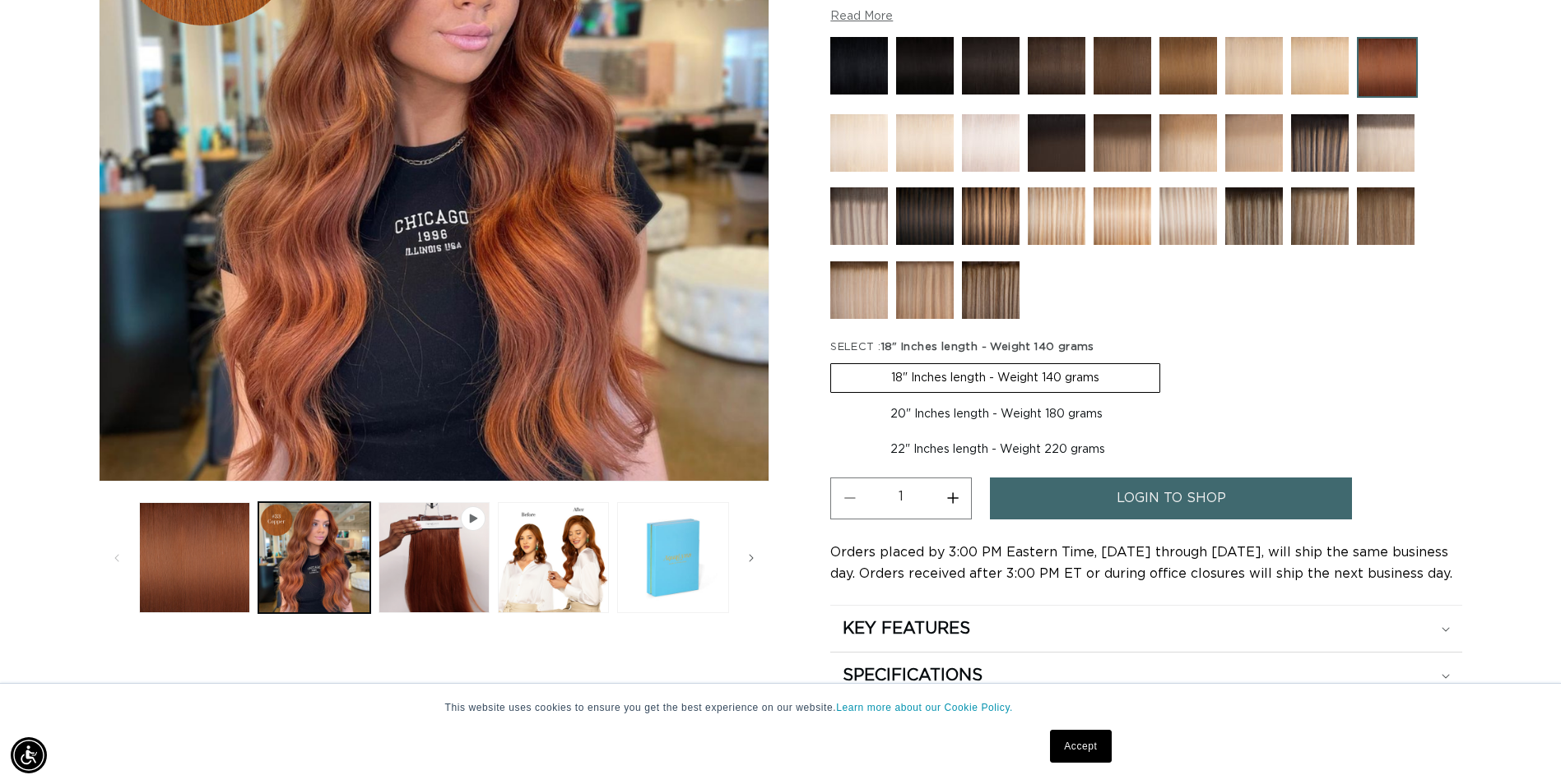
click at [441, 601] on button "Play video 1 in gallery view" at bounding box center [433, 557] width 111 height 111
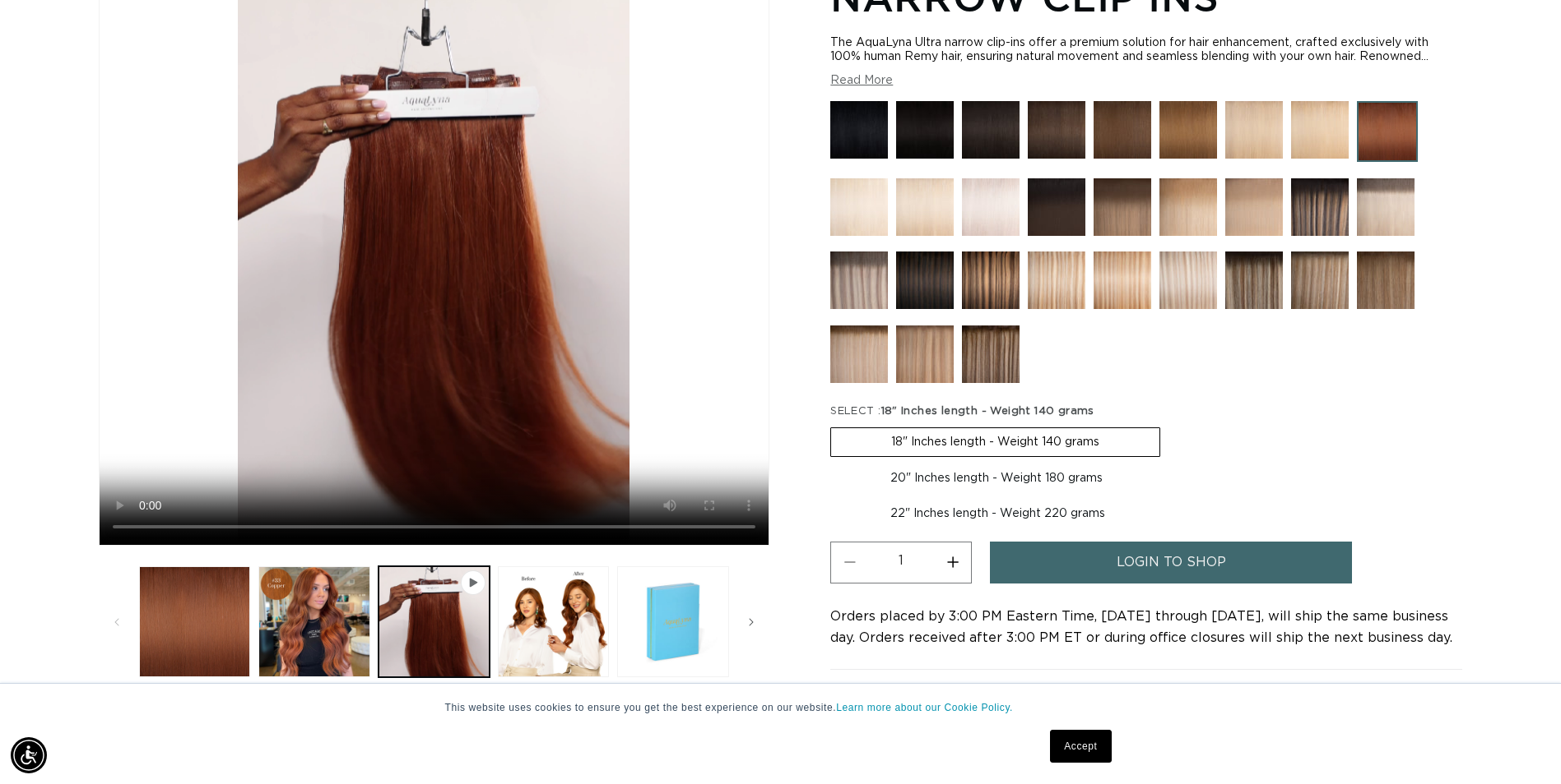
scroll to position [391, 0]
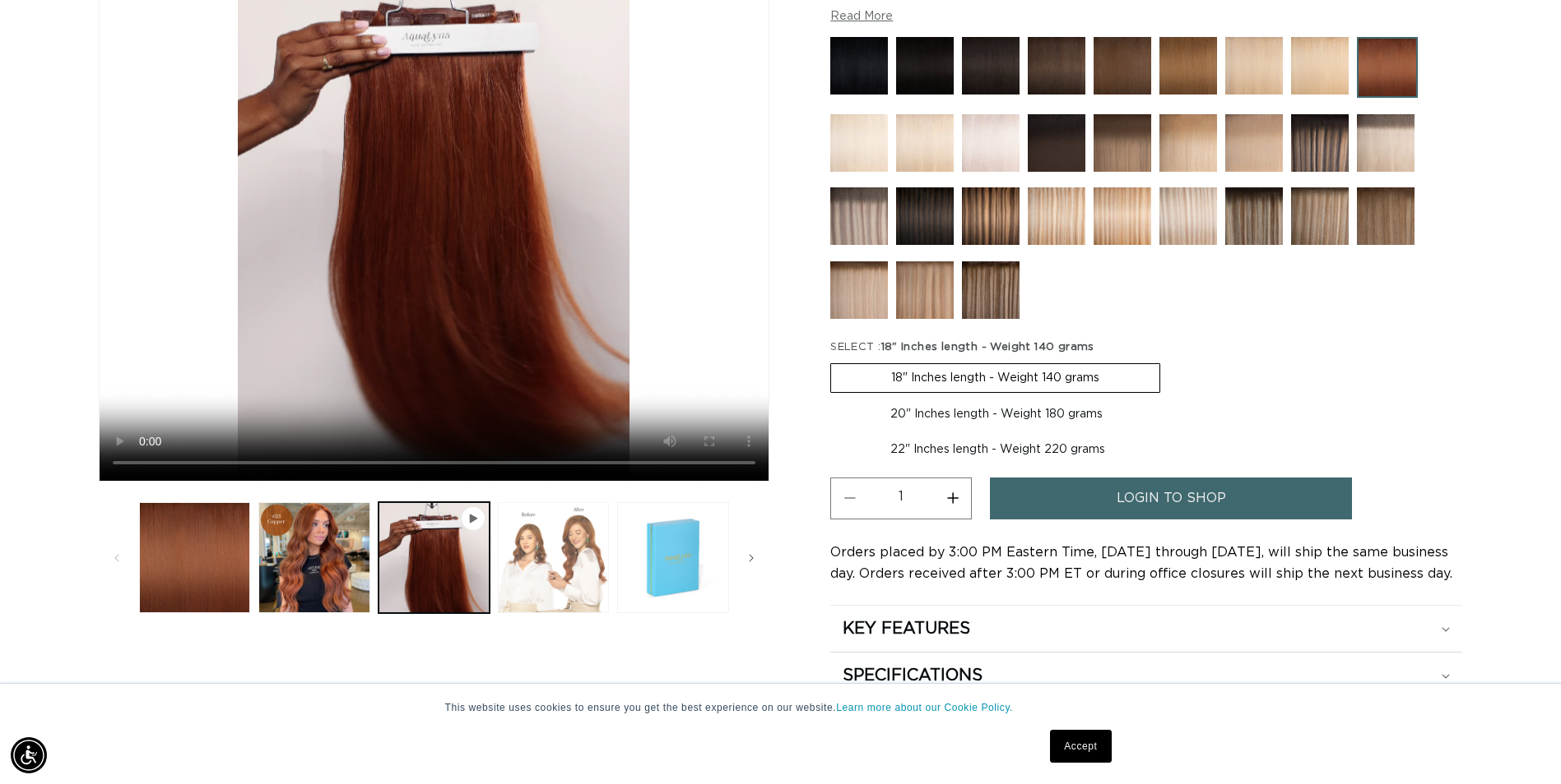
click at [529, 587] on button "Load image 3 in gallery view" at bounding box center [553, 557] width 111 height 111
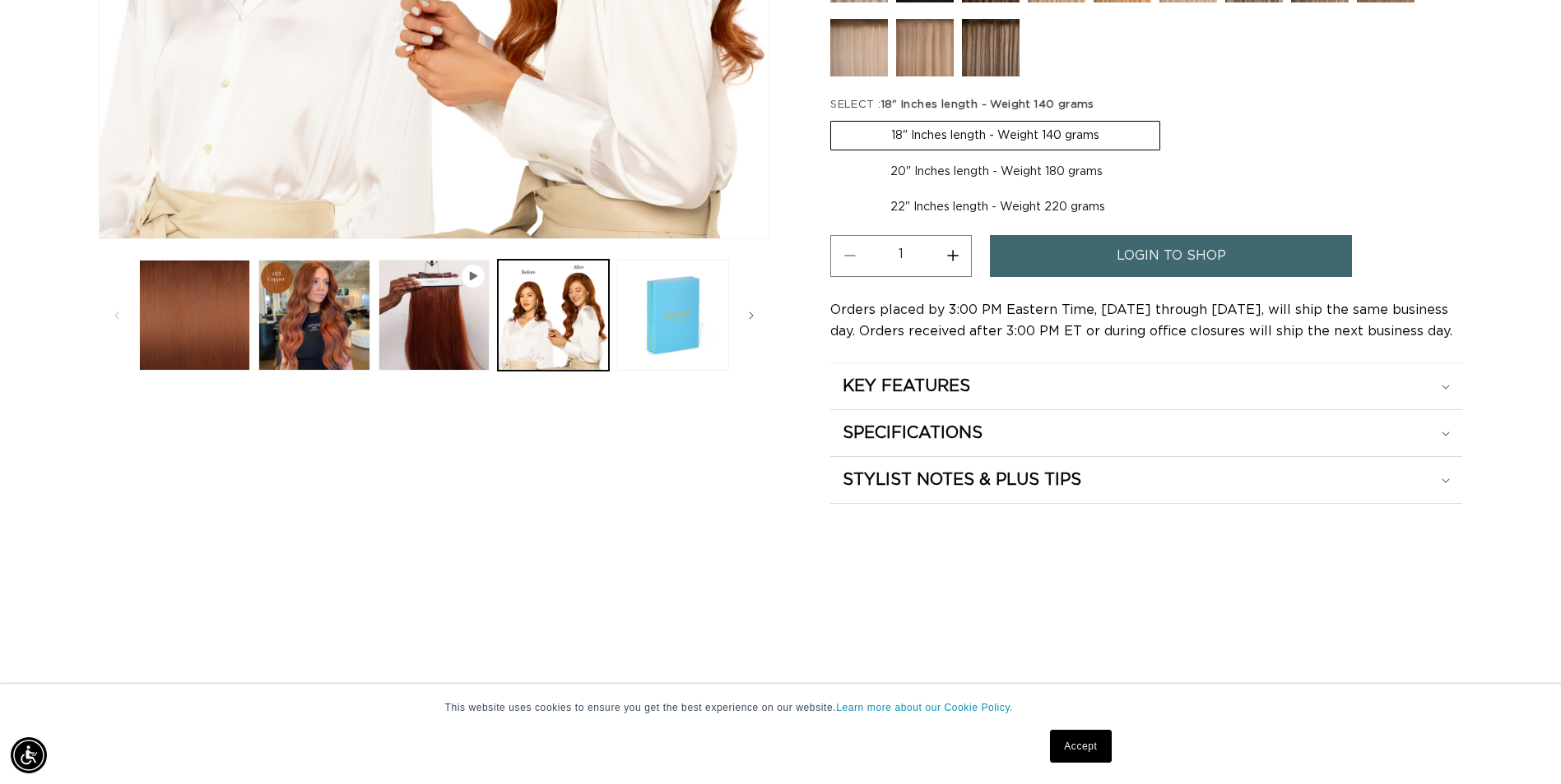
scroll to position [638, 0]
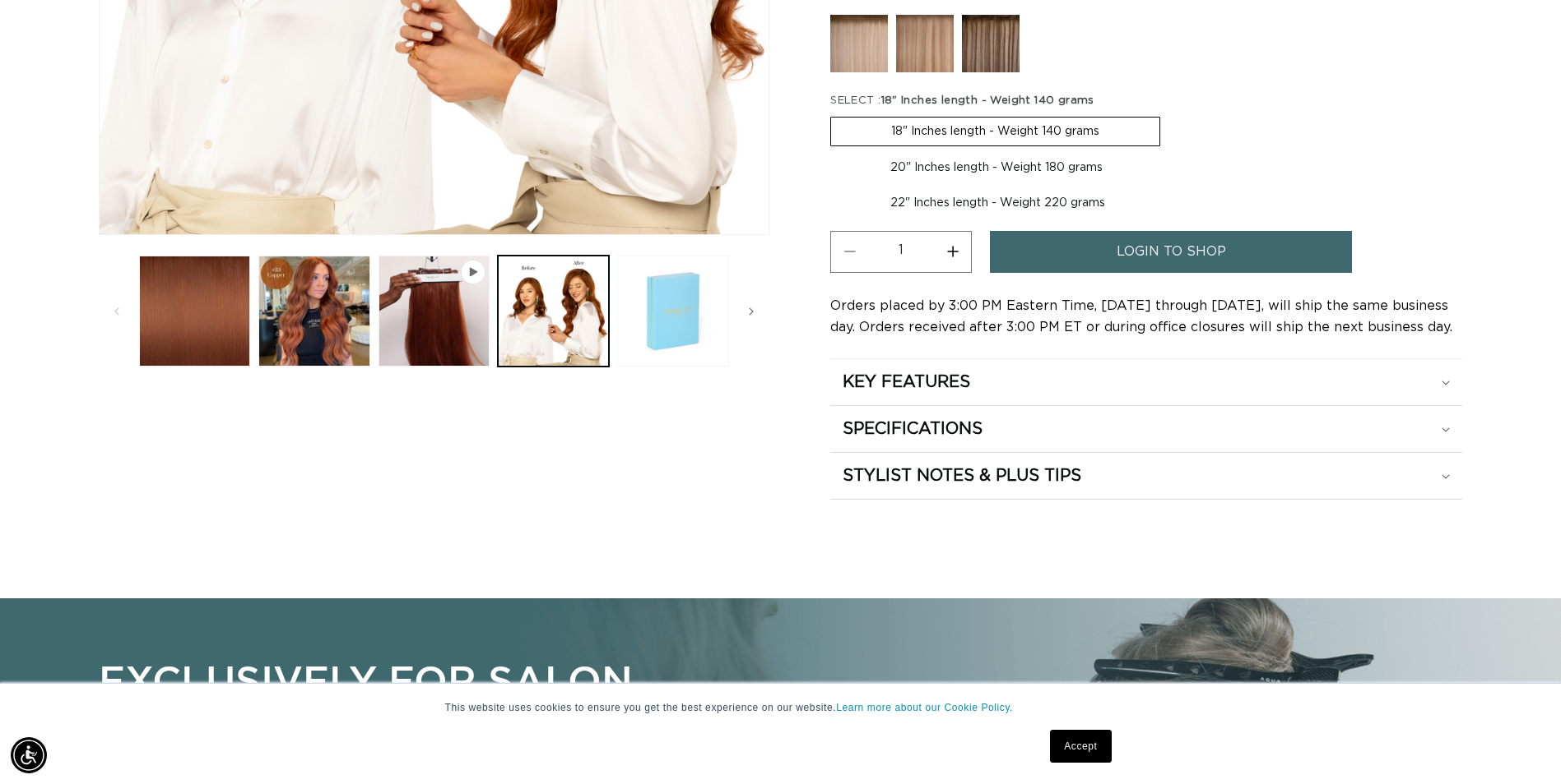
click at [640, 349] on button "Load image 4 in gallery view" at bounding box center [672, 311] width 111 height 111
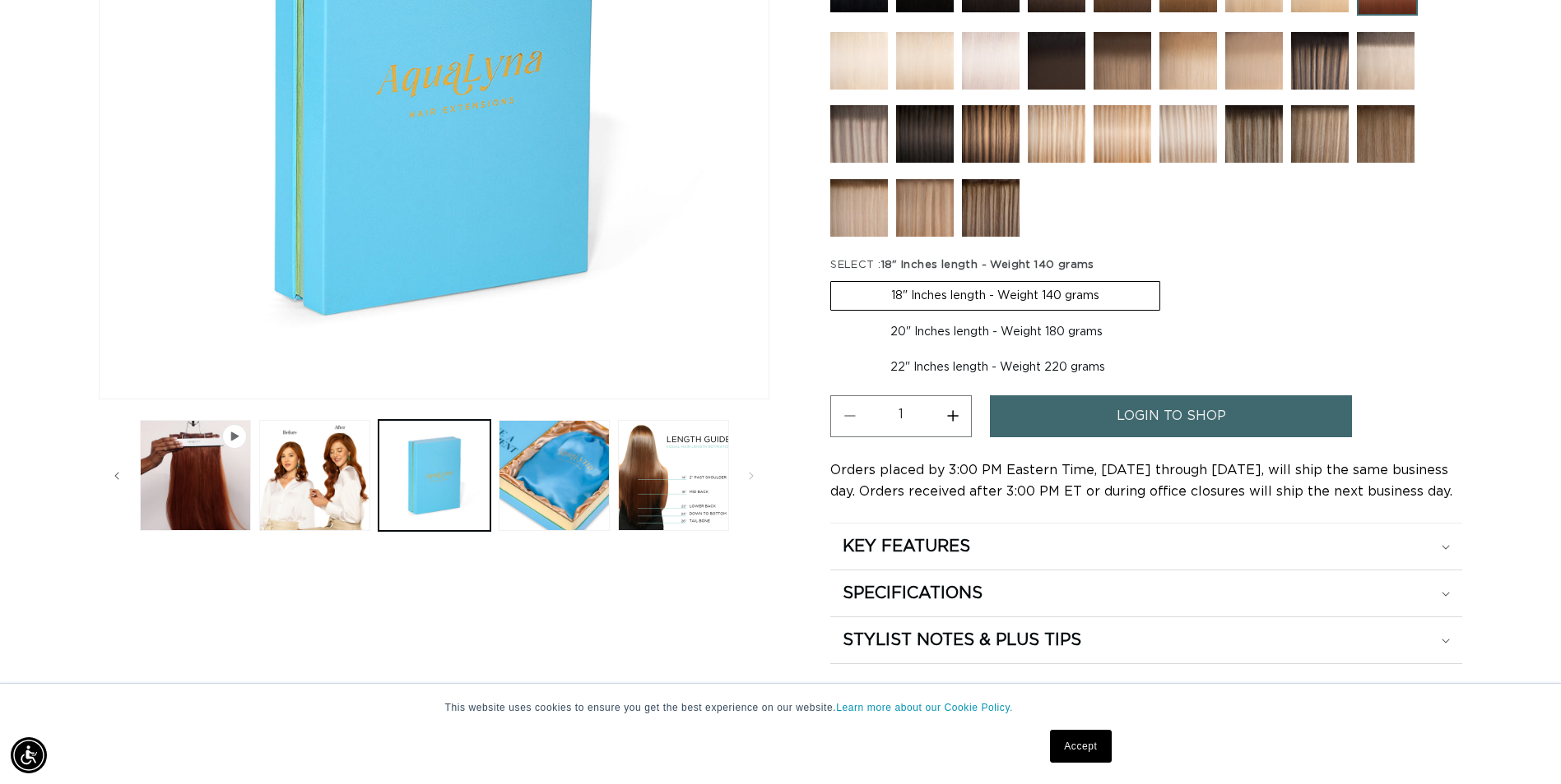
scroll to position [0, 0]
click at [561, 499] on button "Load image 5 in gallery view" at bounding box center [553, 475] width 111 height 111
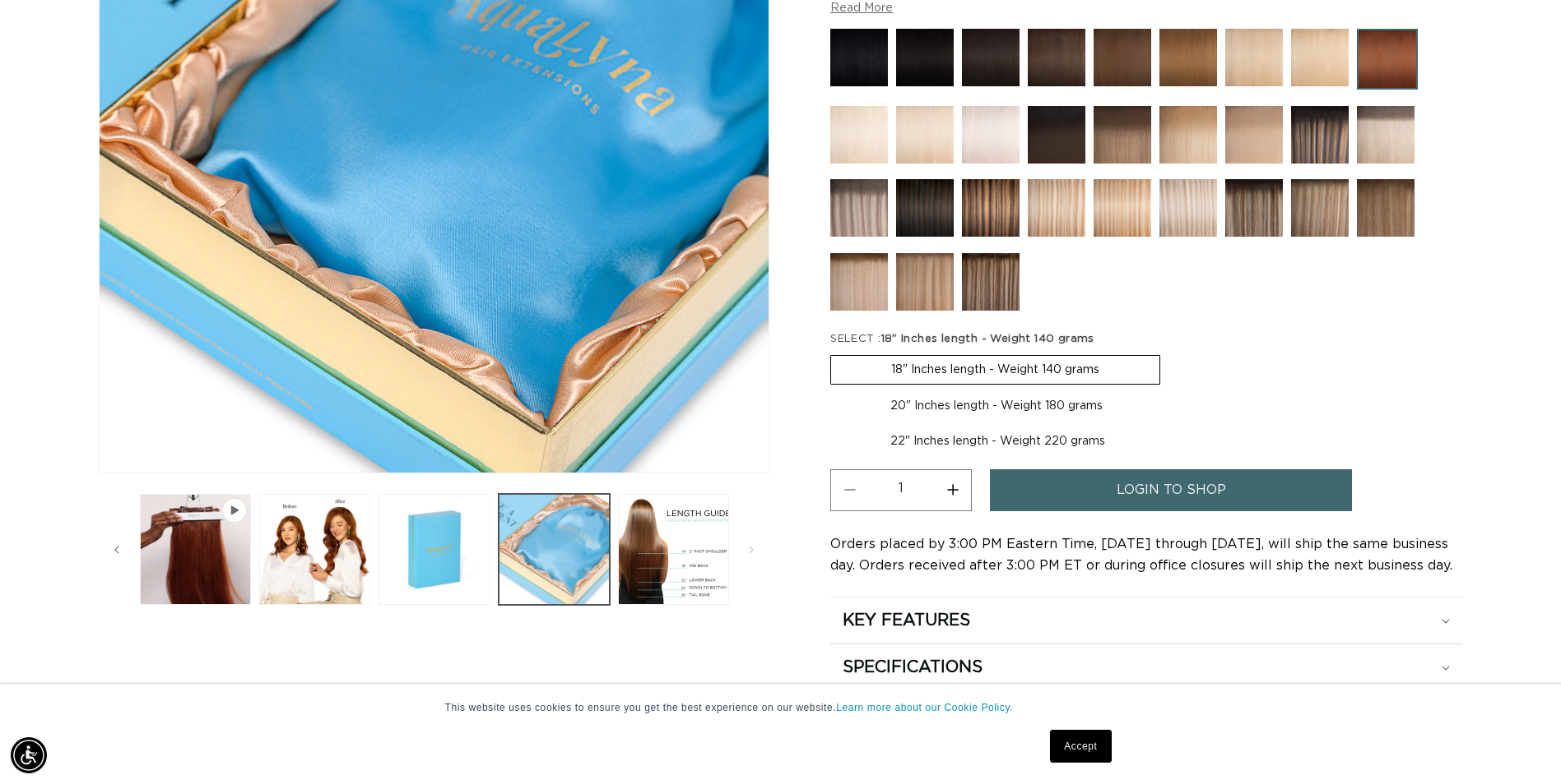
scroll to position [0, 2887]
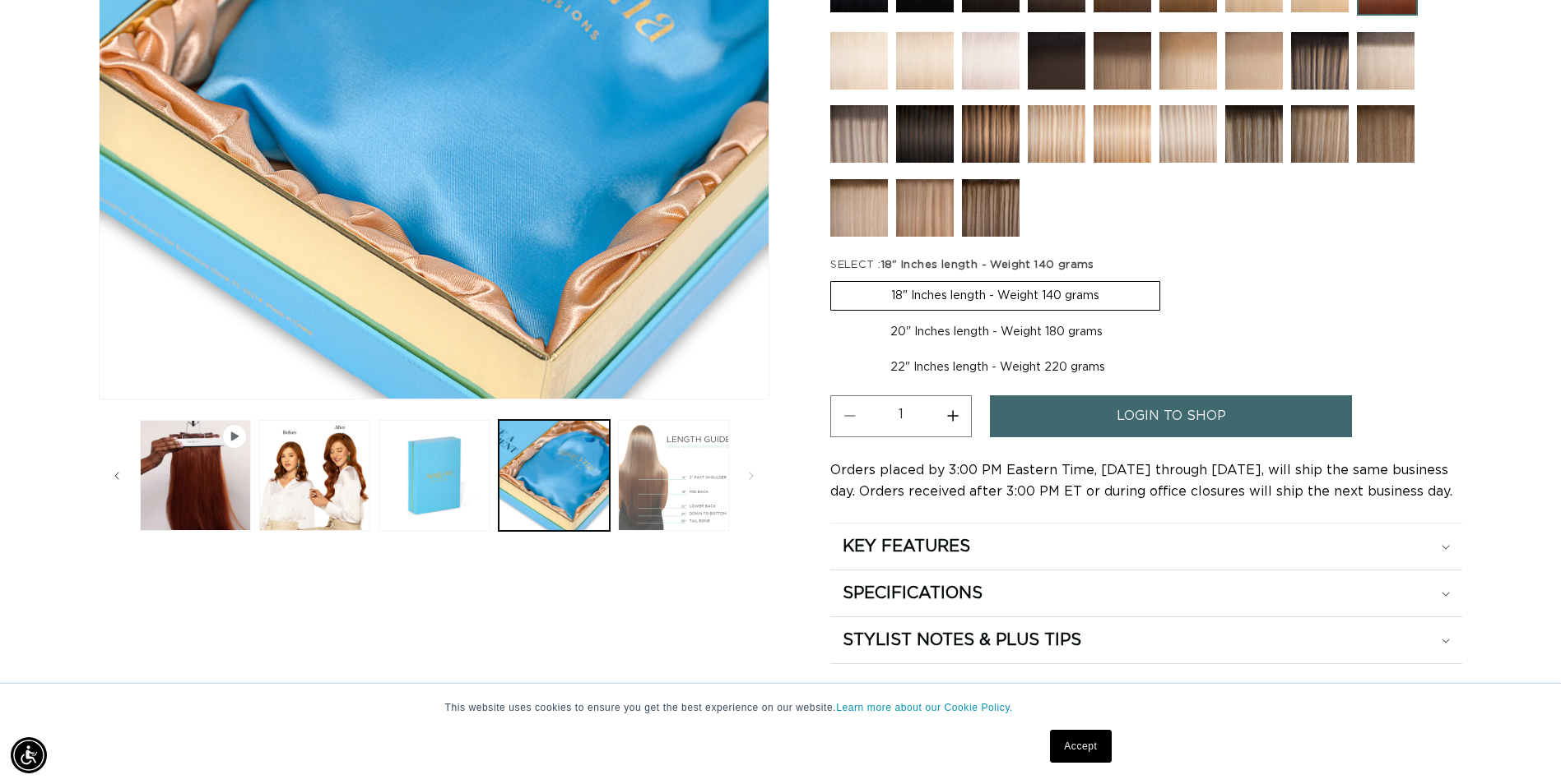
click at [642, 482] on button "Load image 6 in gallery view" at bounding box center [673, 475] width 111 height 111
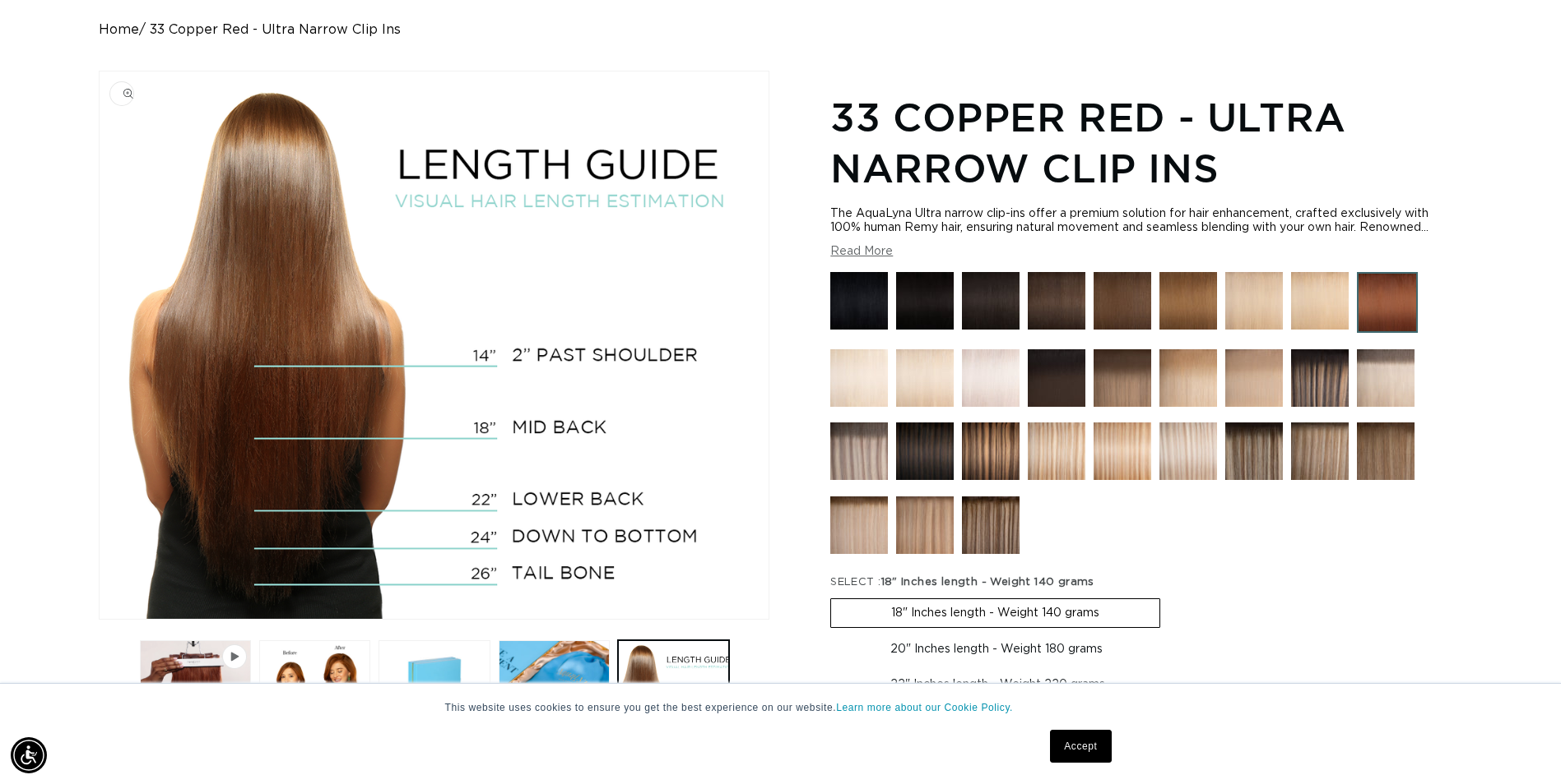
scroll to position [0, 0]
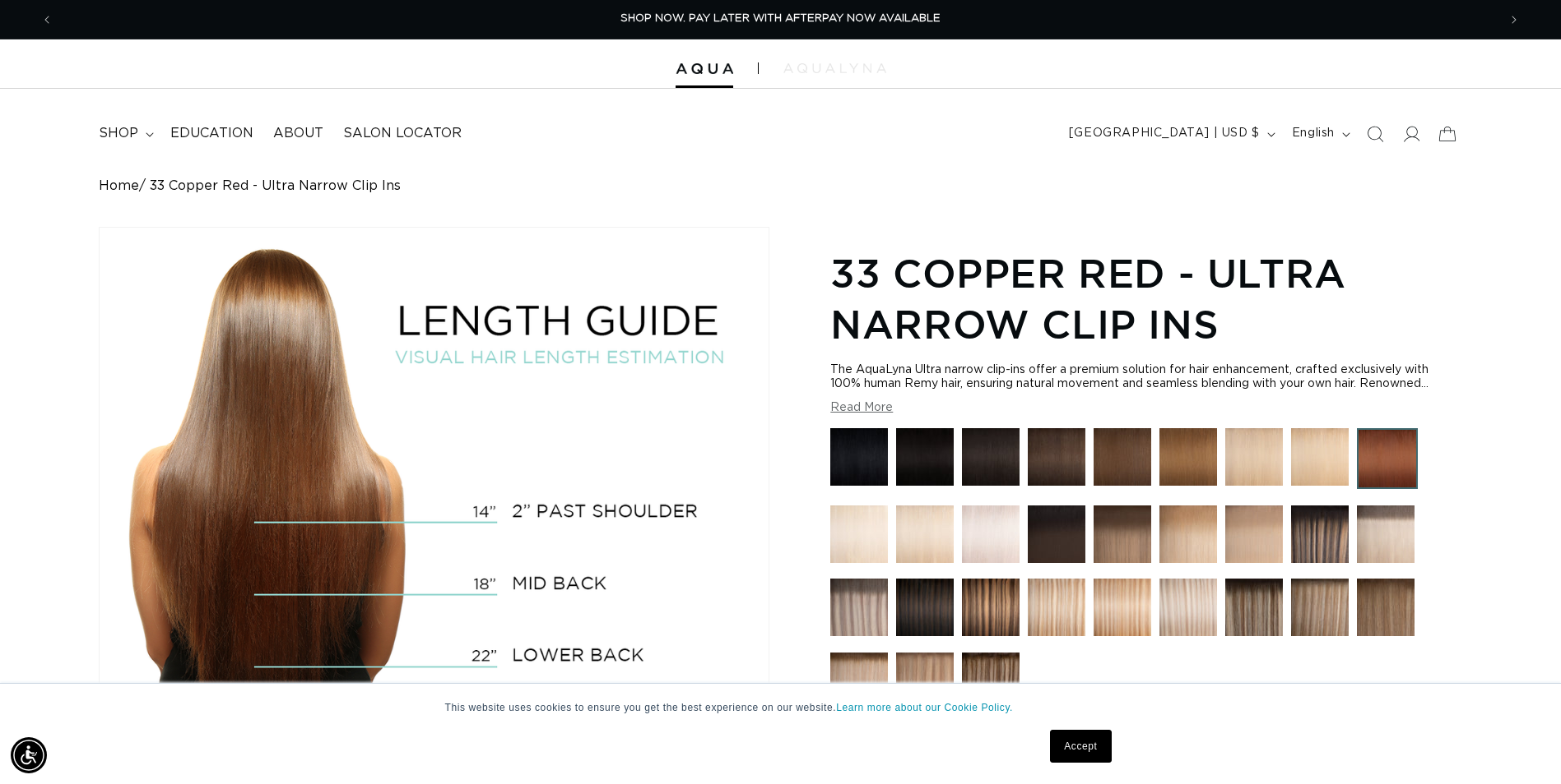
click at [850, 71] on img at bounding box center [835, 68] width 103 height 10
click at [823, 61] on div at bounding box center [780, 65] width 1561 height 50
click at [825, 73] on img at bounding box center [835, 68] width 103 height 10
